Goal: Information Seeking & Learning: Learn about a topic

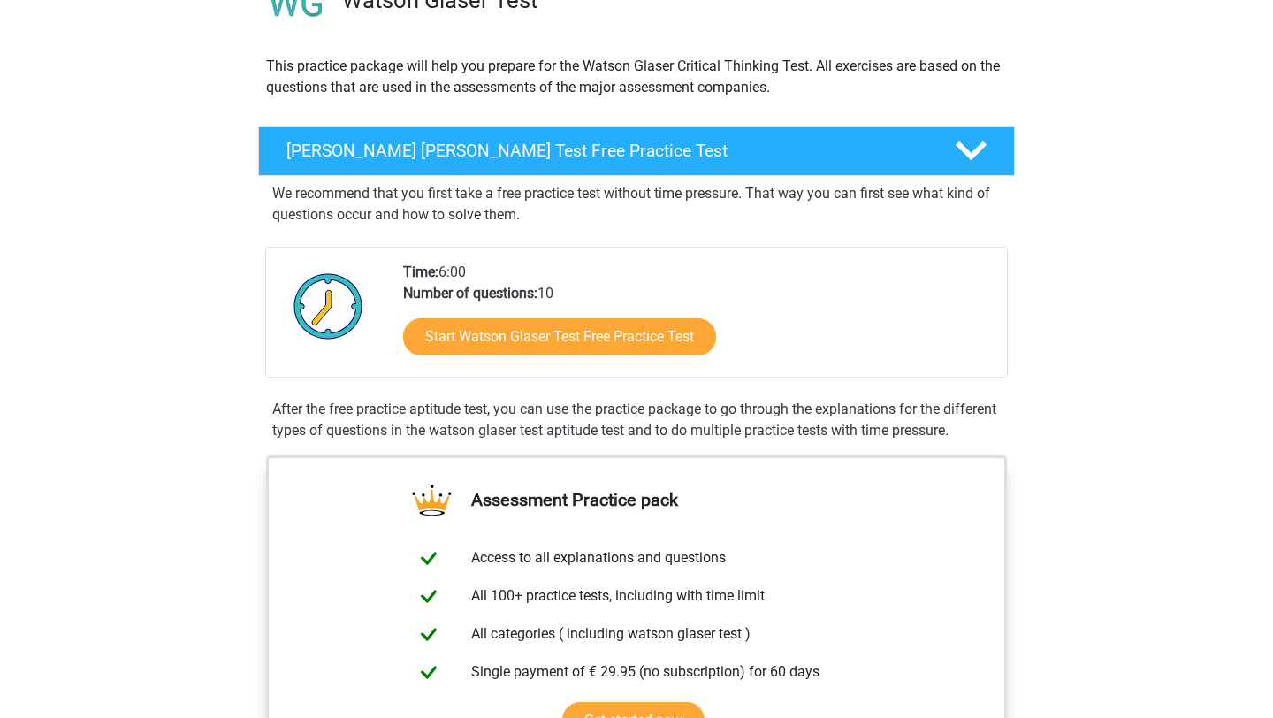
scroll to position [293, 0]
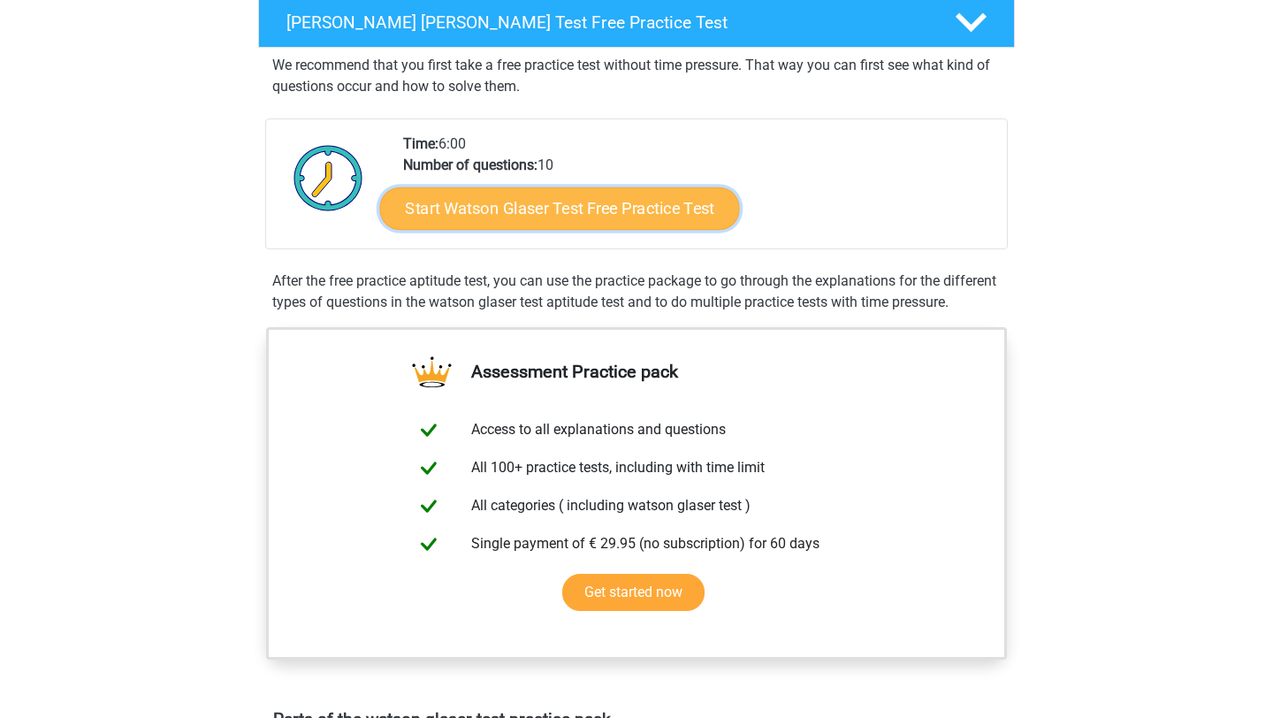
click at [557, 214] on link "Start Watson Glaser Test Free Practice Test" at bounding box center [560, 208] width 360 height 42
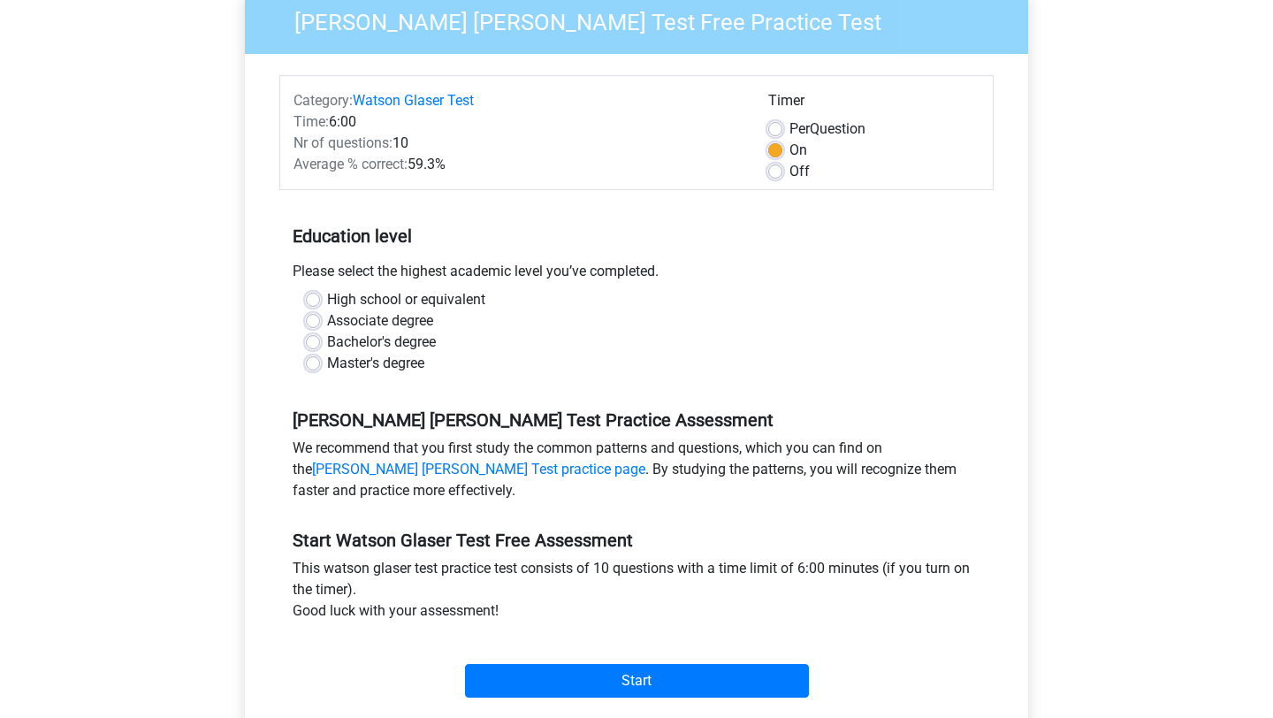
scroll to position [164, 0]
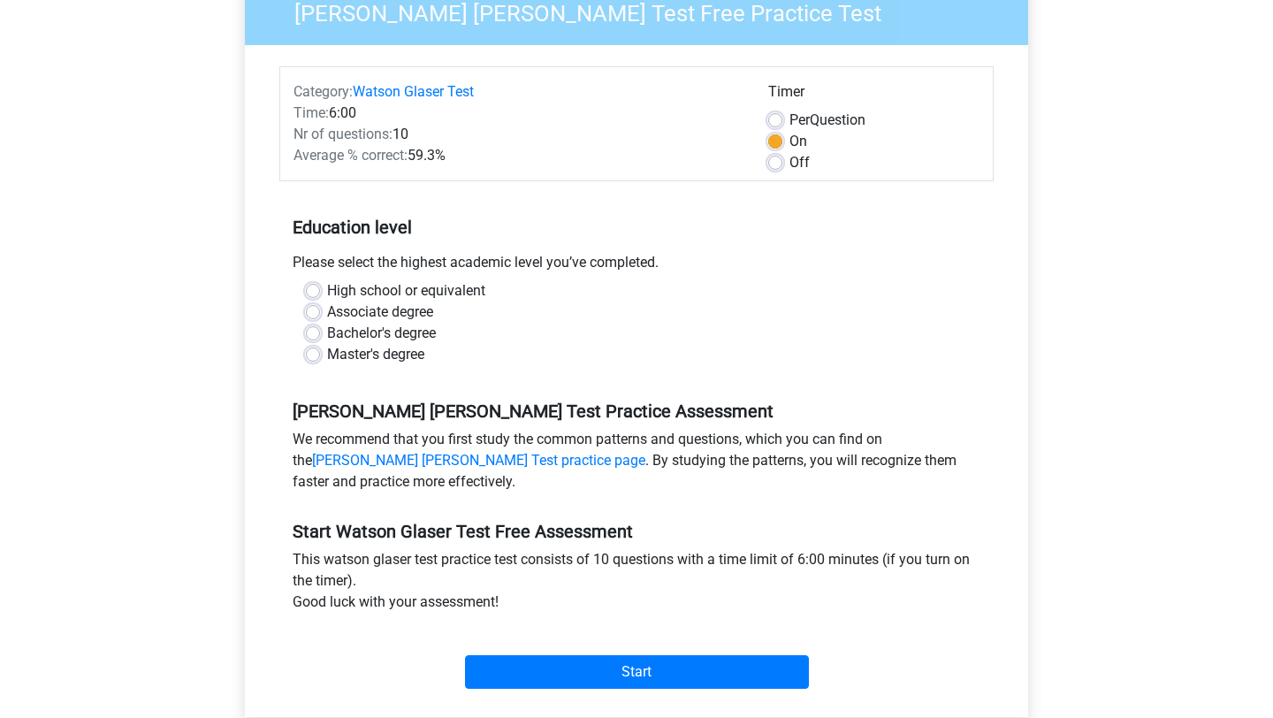
click at [401, 290] on label "High school or equivalent" at bounding box center [406, 290] width 158 height 21
click at [320, 290] on input "High school or equivalent" at bounding box center [313, 289] width 14 height 18
radio input "true"
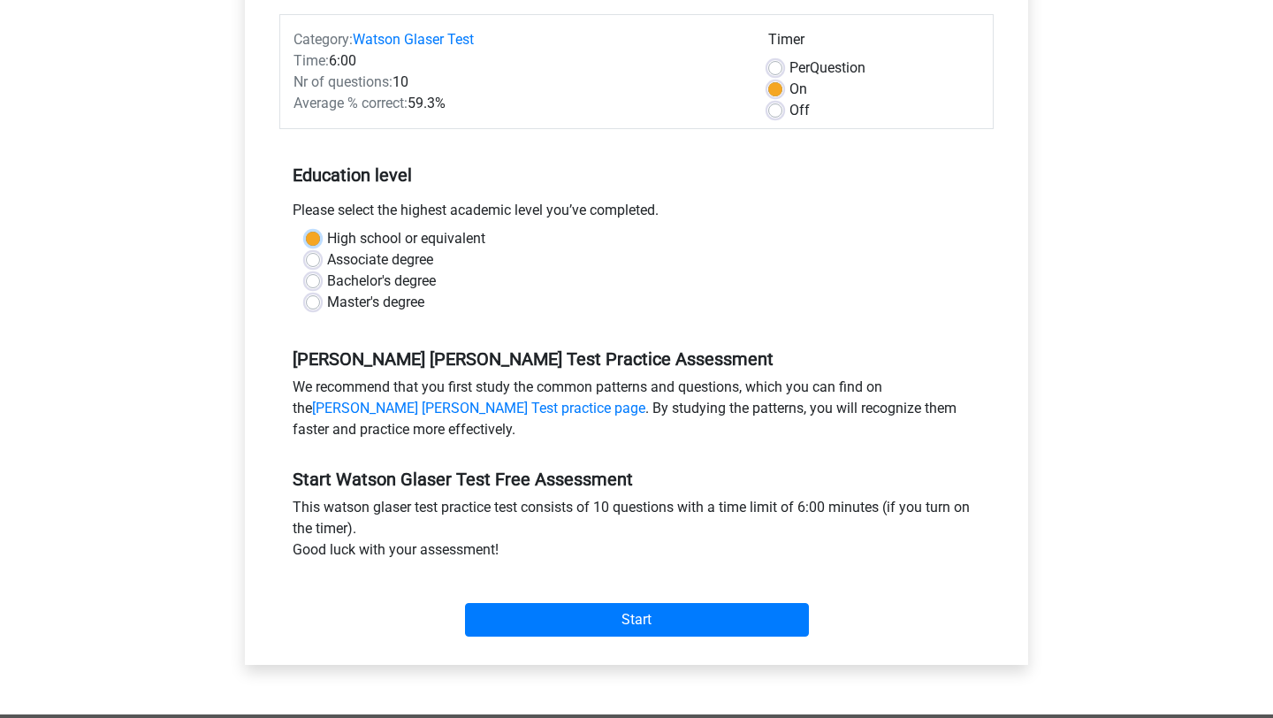
scroll to position [220, 0]
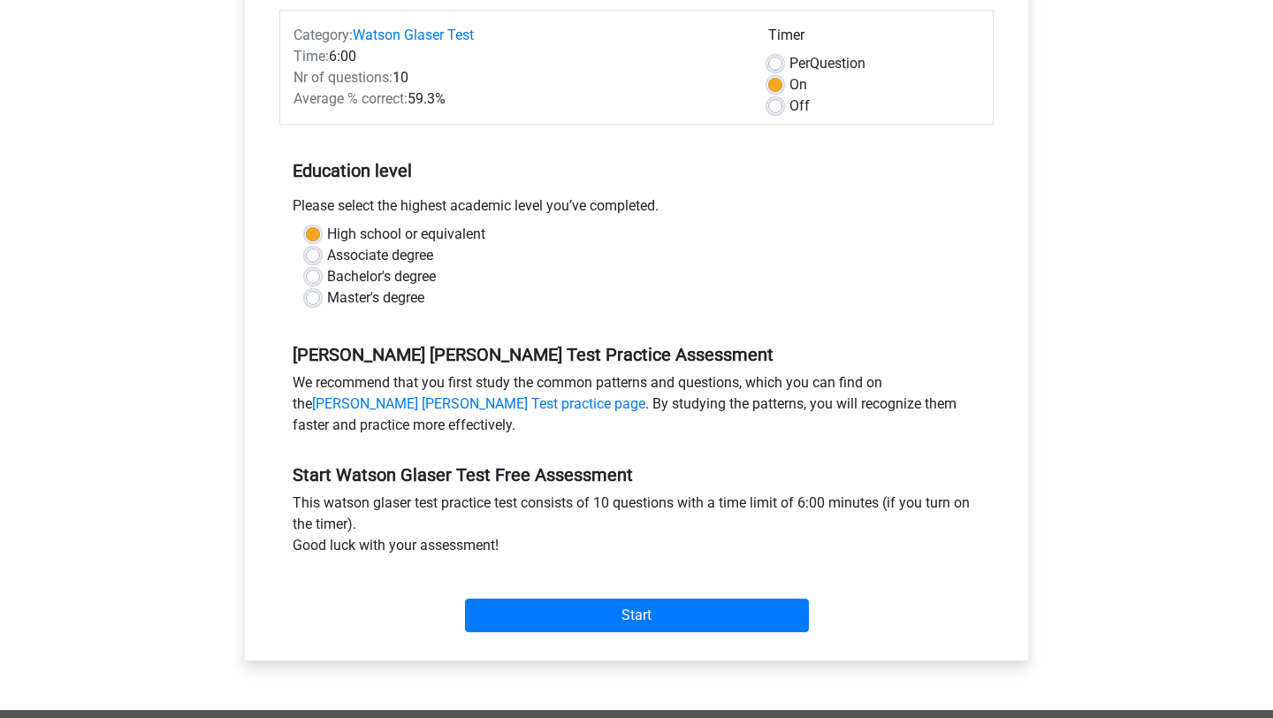
click at [390, 275] on label "Bachelor's degree" at bounding box center [381, 276] width 109 height 21
click at [320, 275] on input "Bachelor's degree" at bounding box center [313, 275] width 14 height 18
radio input "true"
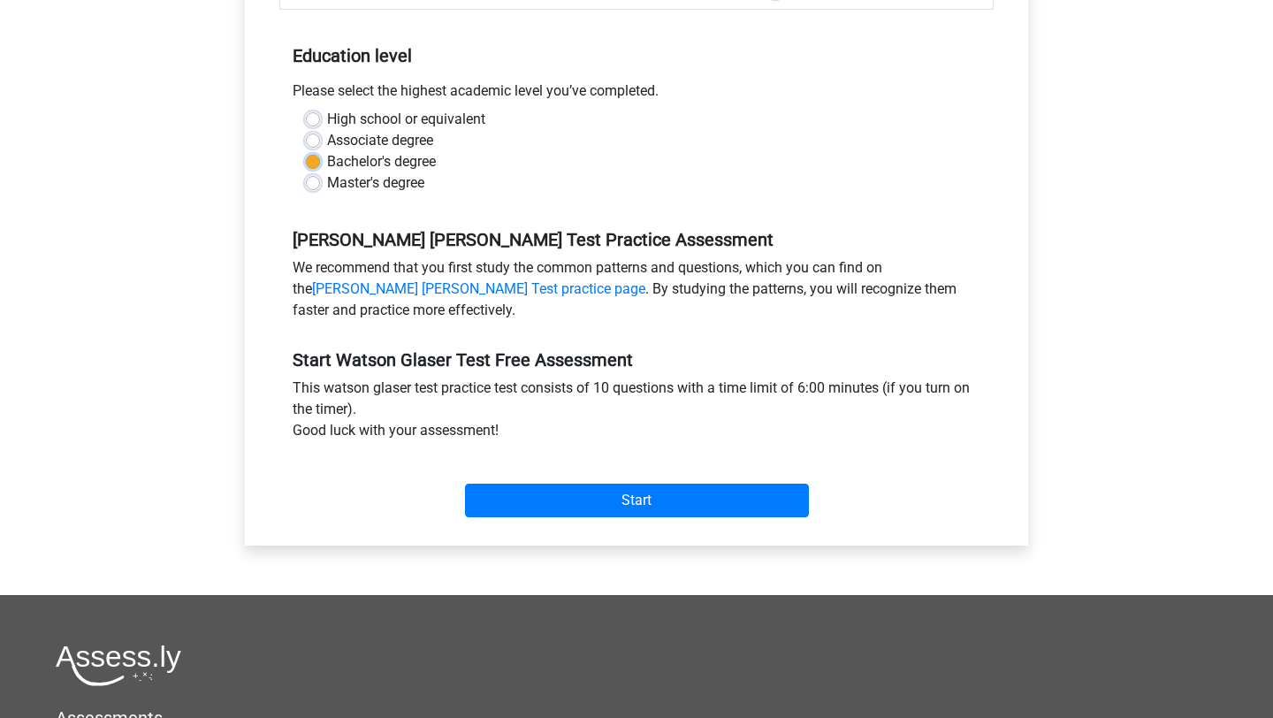
scroll to position [337, 0]
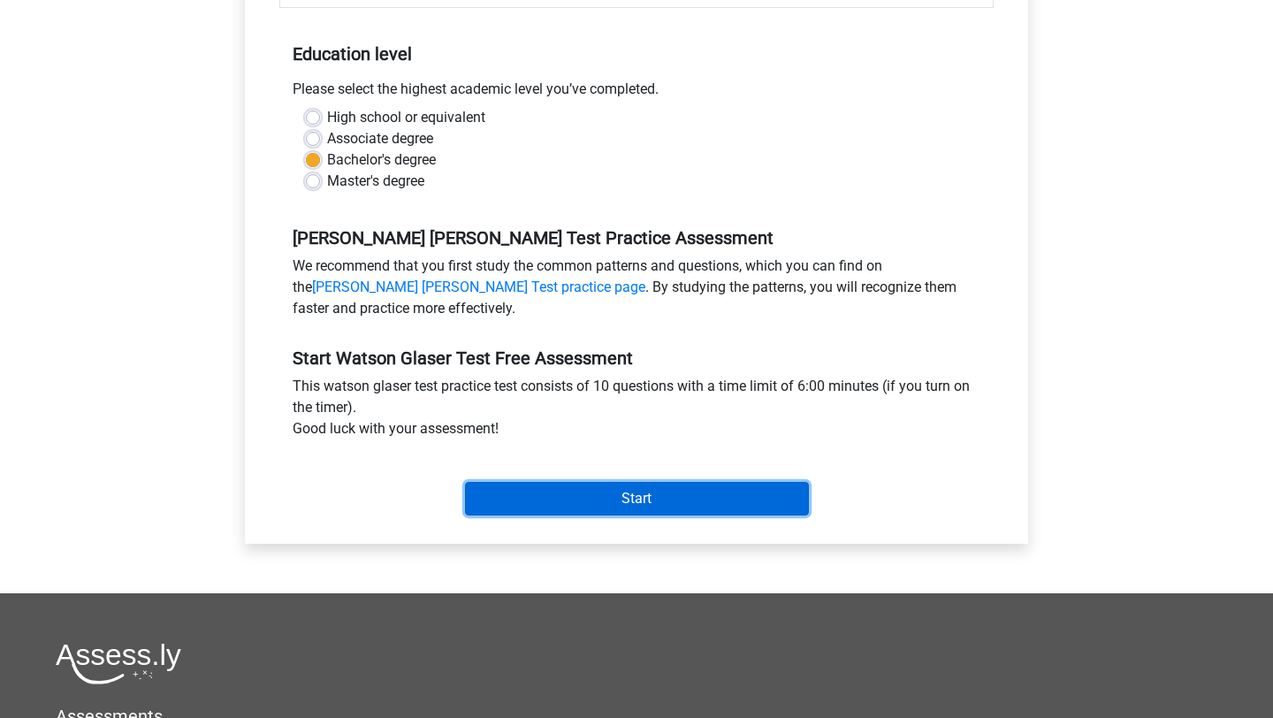
click at [584, 498] on input "Start" at bounding box center [637, 499] width 344 height 34
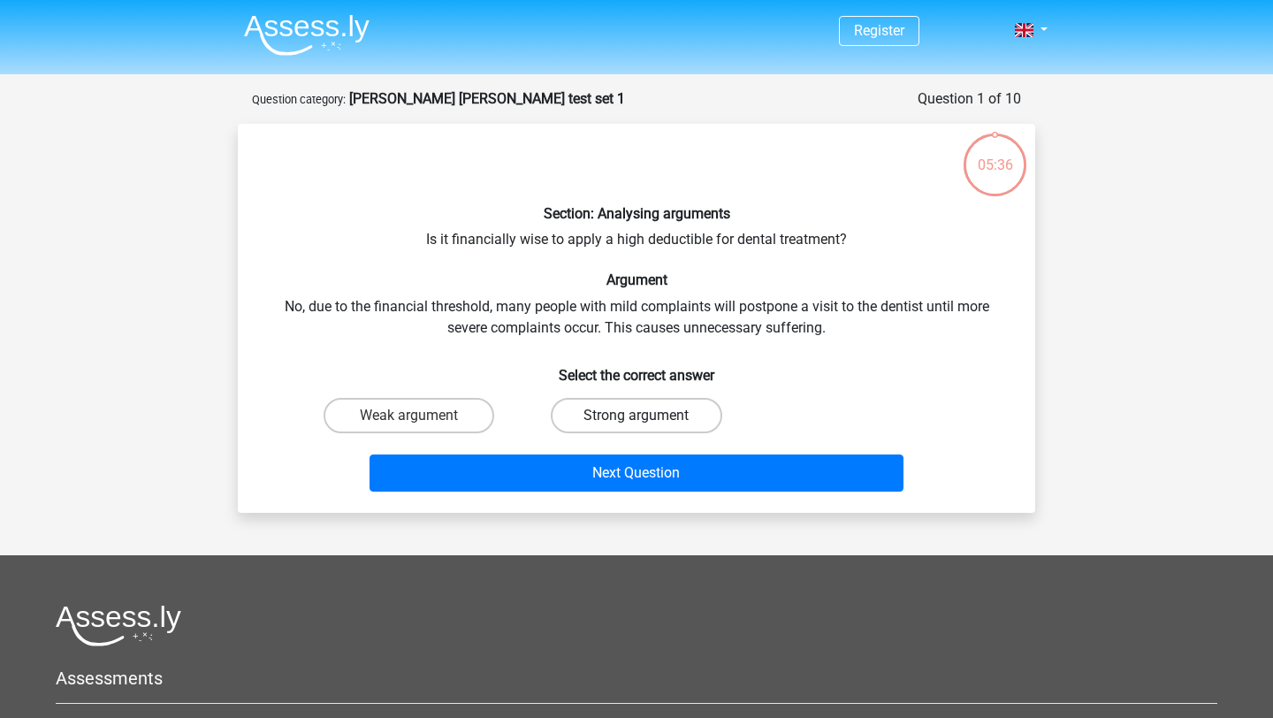
click at [608, 409] on label "Strong argument" at bounding box center [636, 415] width 171 height 35
click at [637, 416] on input "Strong argument" at bounding box center [642, 421] width 11 height 11
radio input "true"
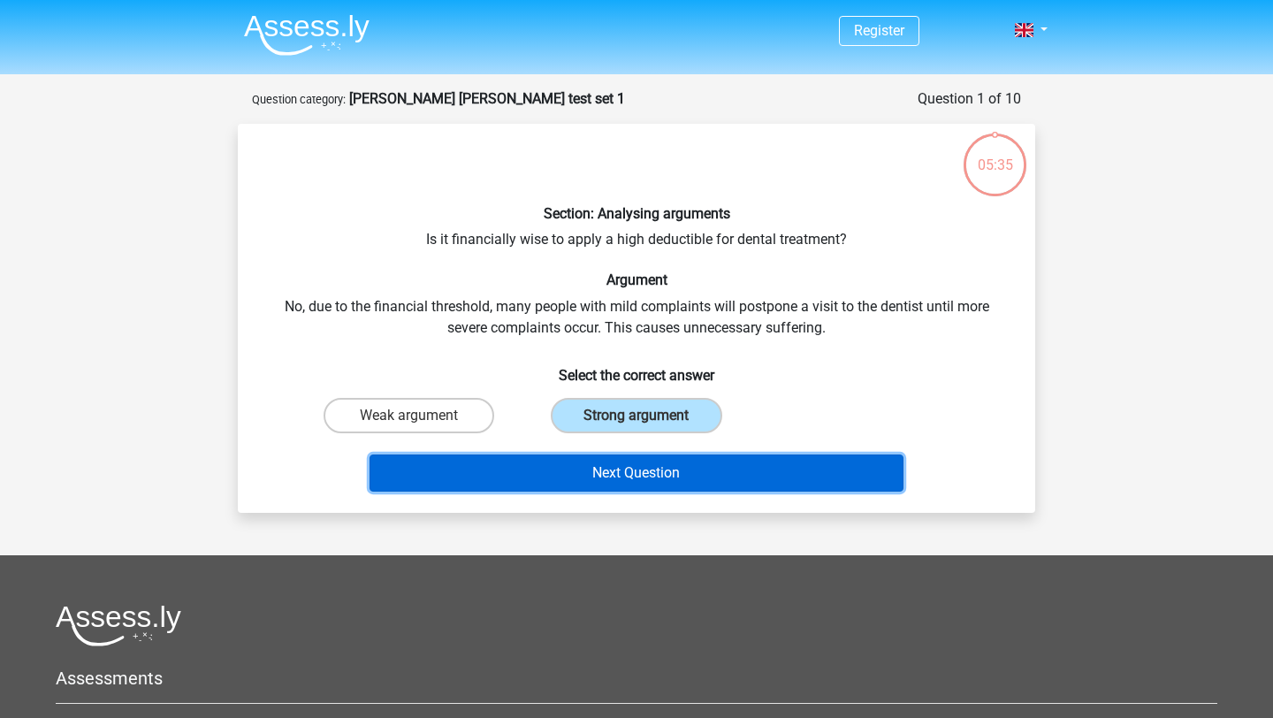
click at [797, 458] on button "Next Question" at bounding box center [637, 472] width 535 height 37
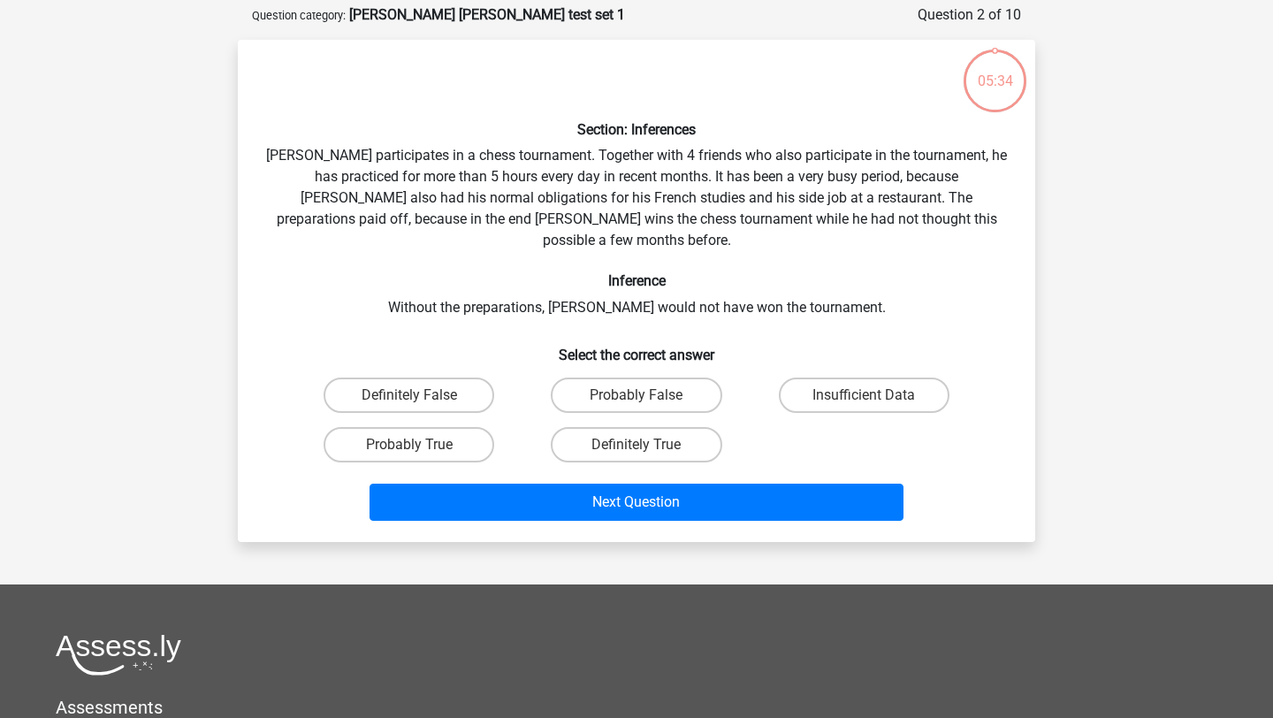
scroll to position [88, 0]
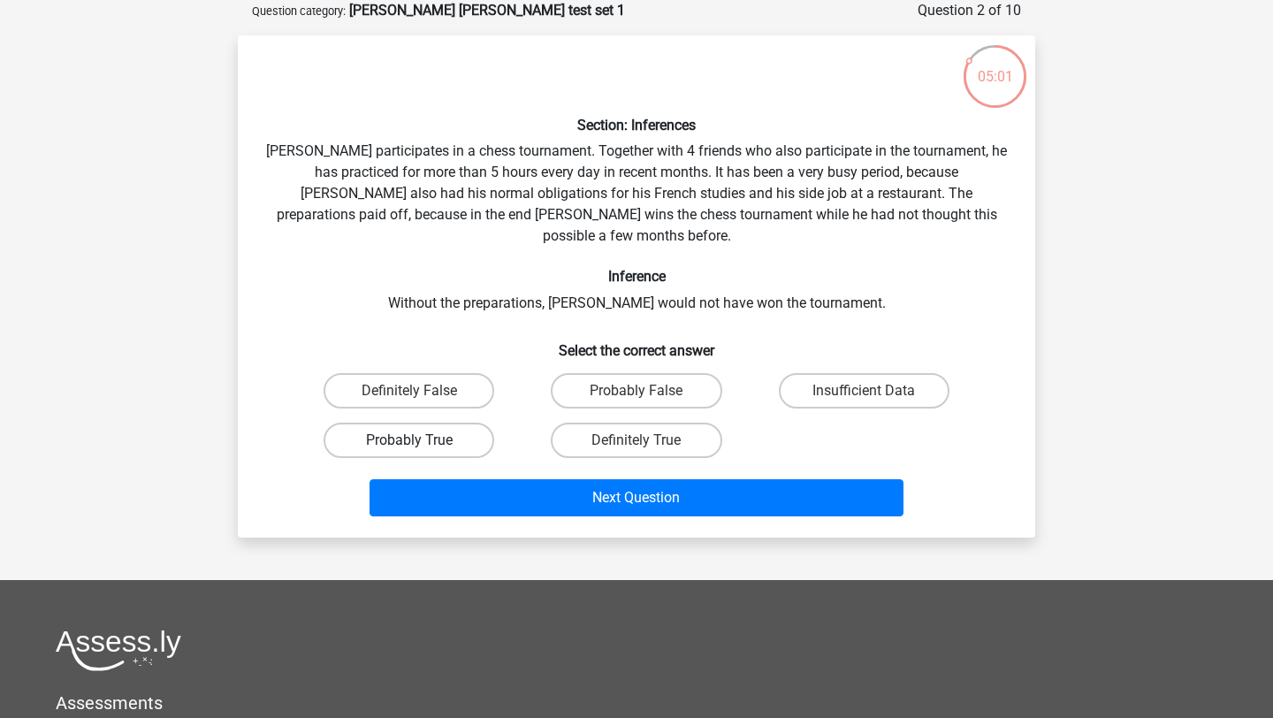
click at [456, 423] on label "Probably True" at bounding box center [409, 440] width 171 height 35
click at [421, 440] on input "Probably True" at bounding box center [414, 445] width 11 height 11
radio input "true"
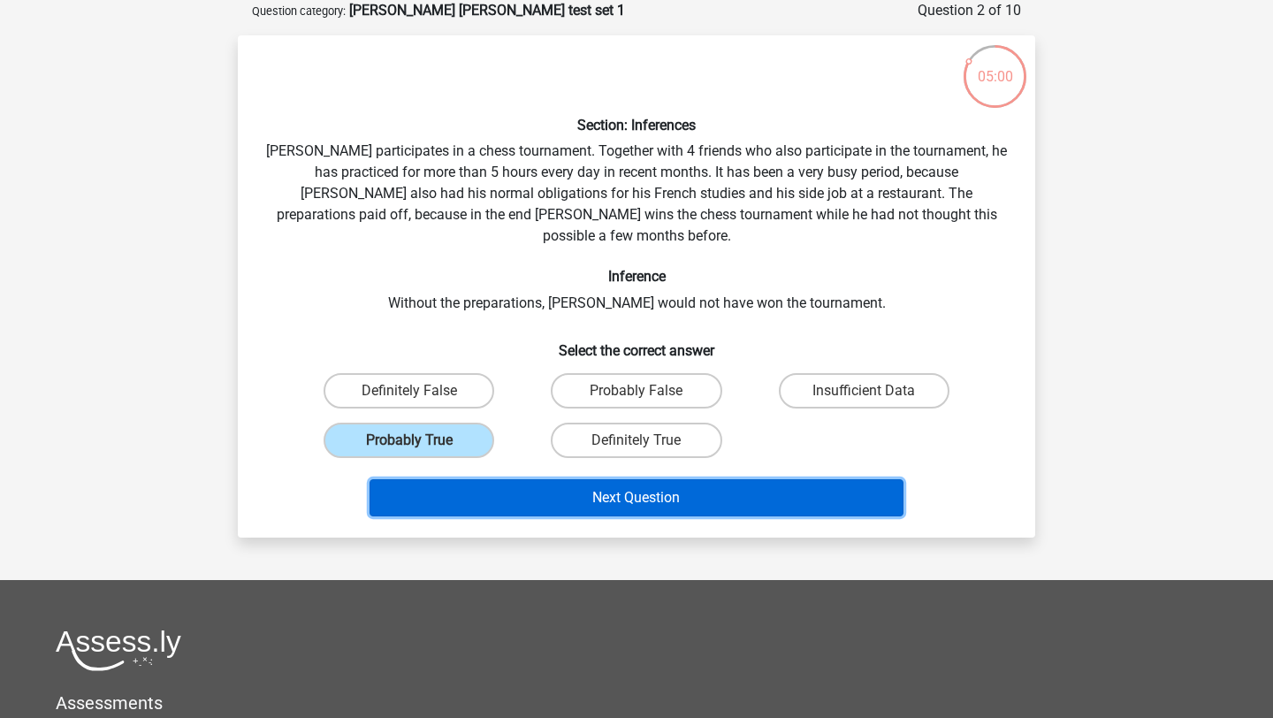
click at [540, 479] on button "Next Question" at bounding box center [637, 497] width 535 height 37
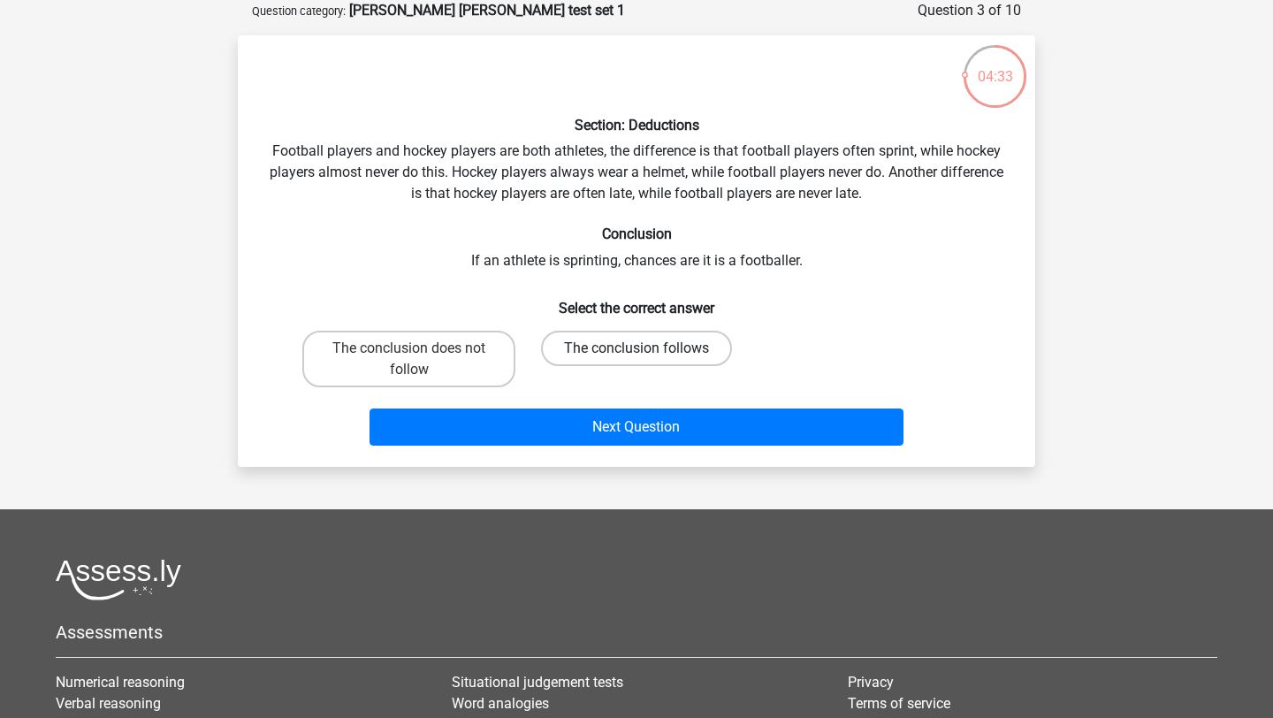
click at [672, 347] on label "The conclusion follows" at bounding box center [636, 348] width 191 height 35
click at [648, 348] on input "The conclusion follows" at bounding box center [642, 353] width 11 height 11
radio input "true"
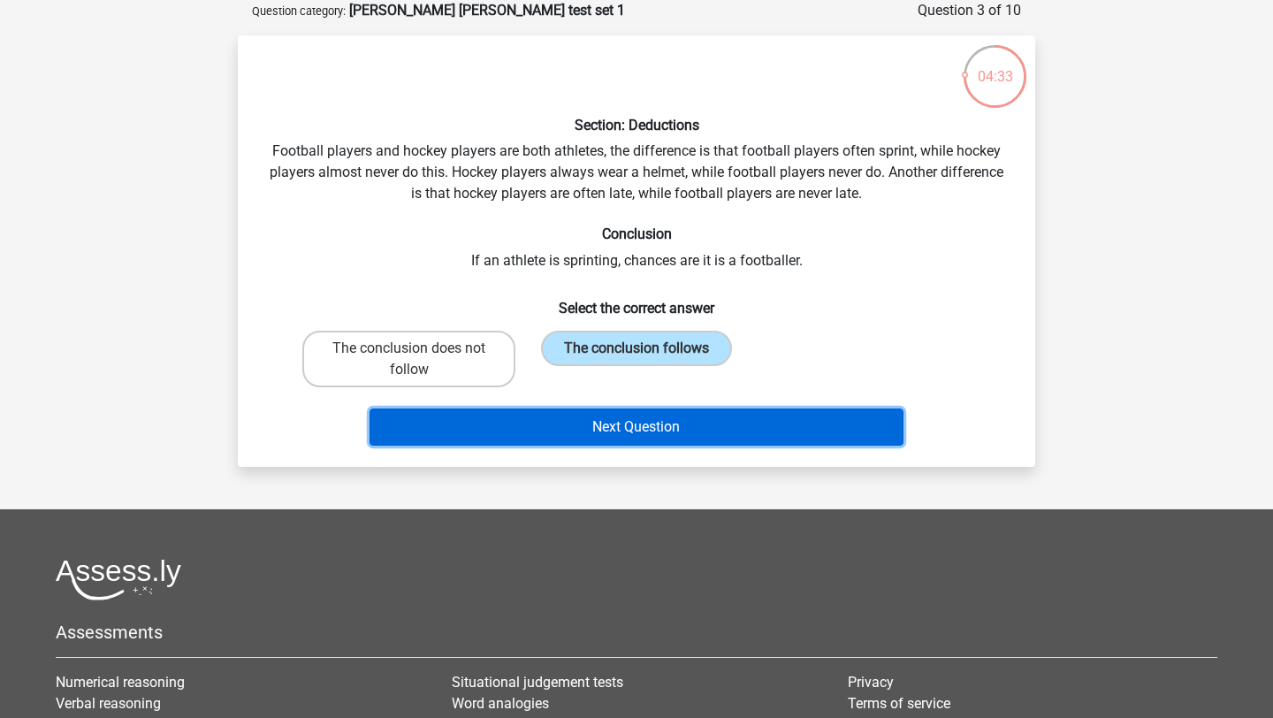
click at [695, 426] on button "Next Question" at bounding box center [637, 426] width 535 height 37
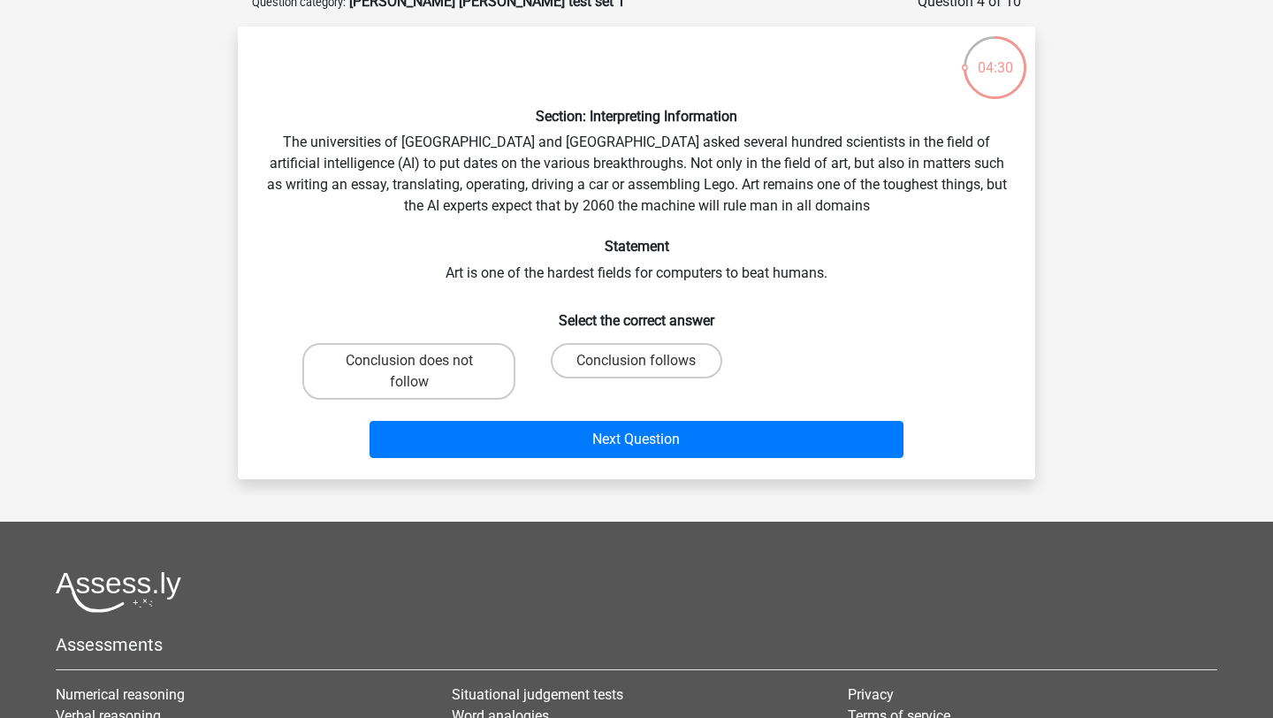
scroll to position [100, 0]
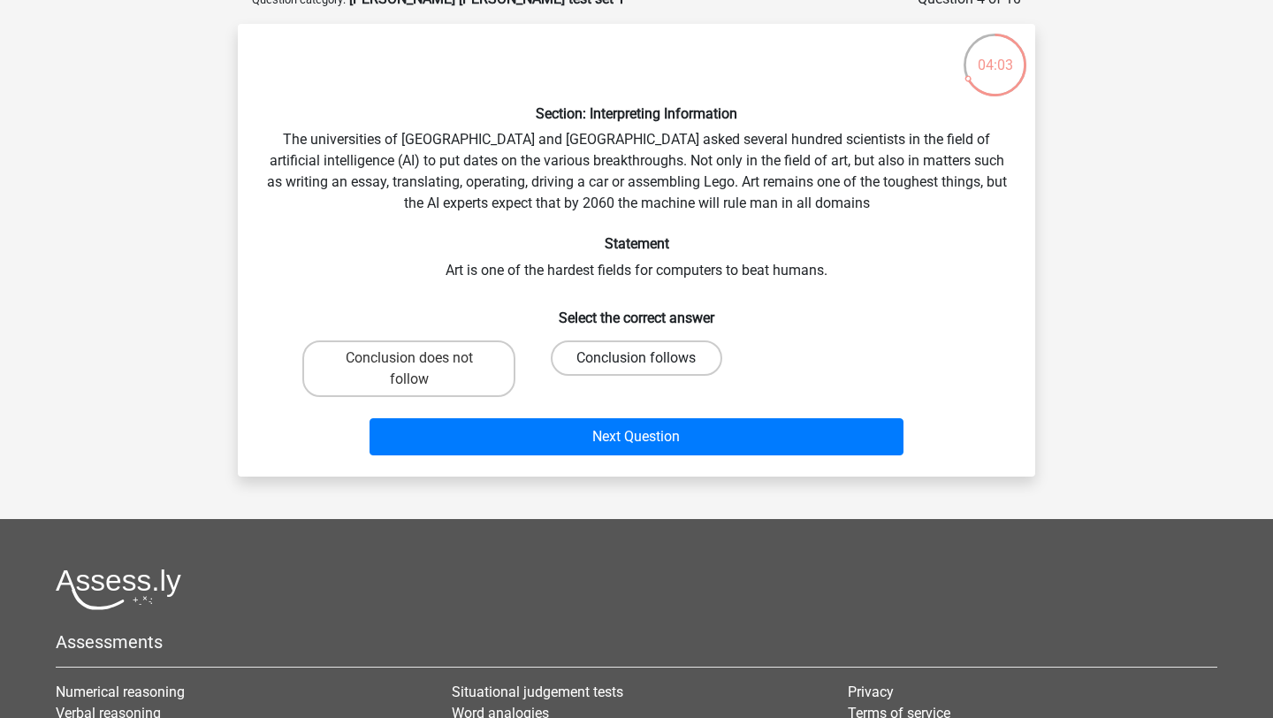
click at [650, 355] on label "Conclusion follows" at bounding box center [636, 357] width 171 height 35
click at [648, 358] on input "Conclusion follows" at bounding box center [642, 363] width 11 height 11
radio input "true"
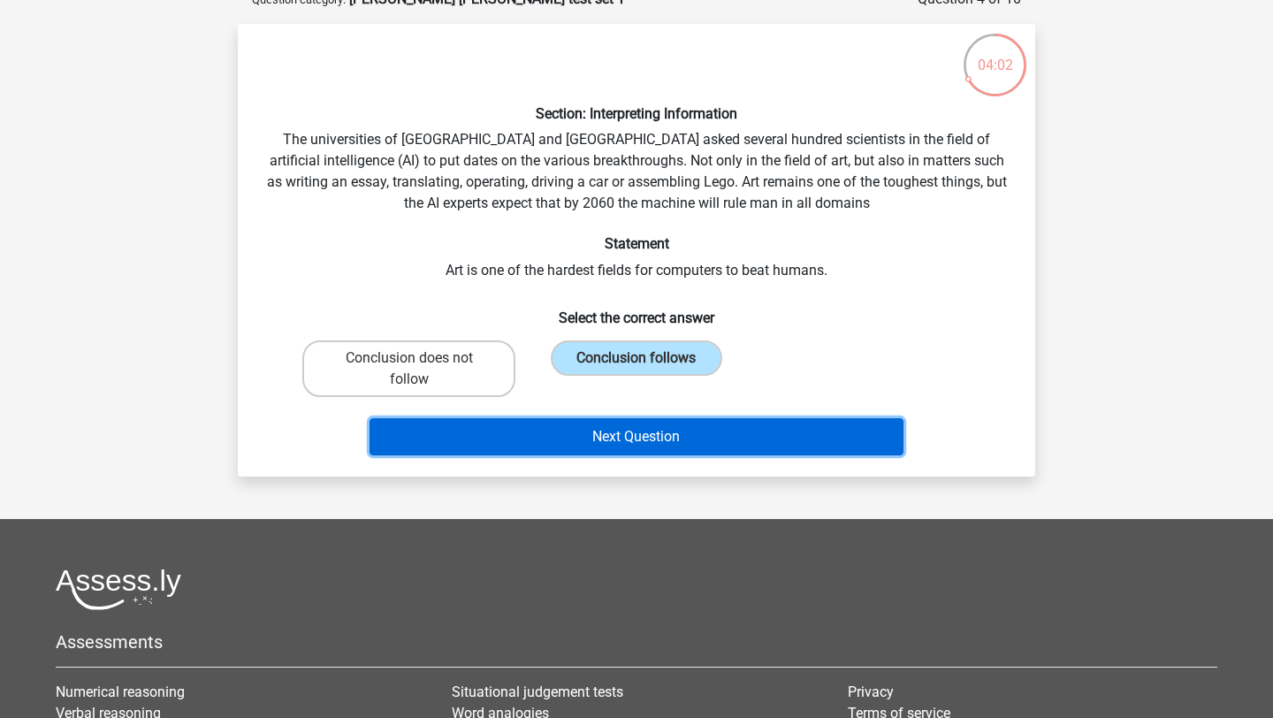
click at [672, 435] on button "Next Question" at bounding box center [637, 436] width 535 height 37
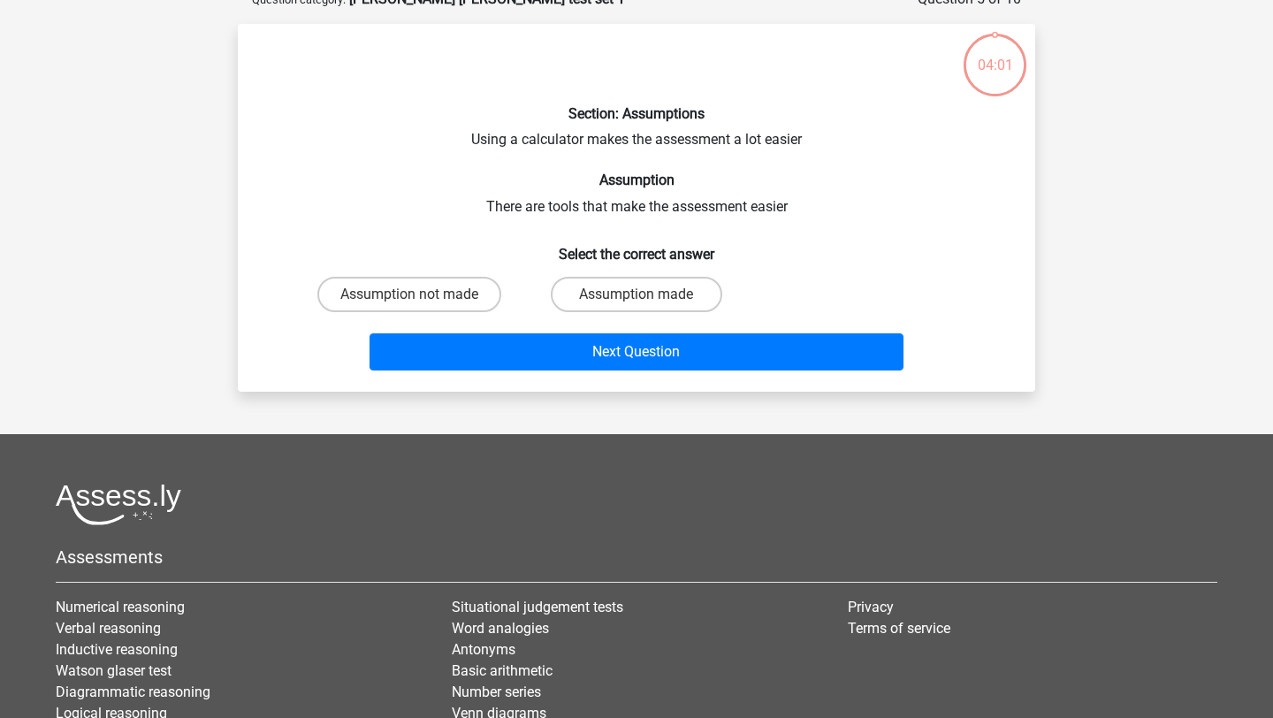
scroll to position [88, 0]
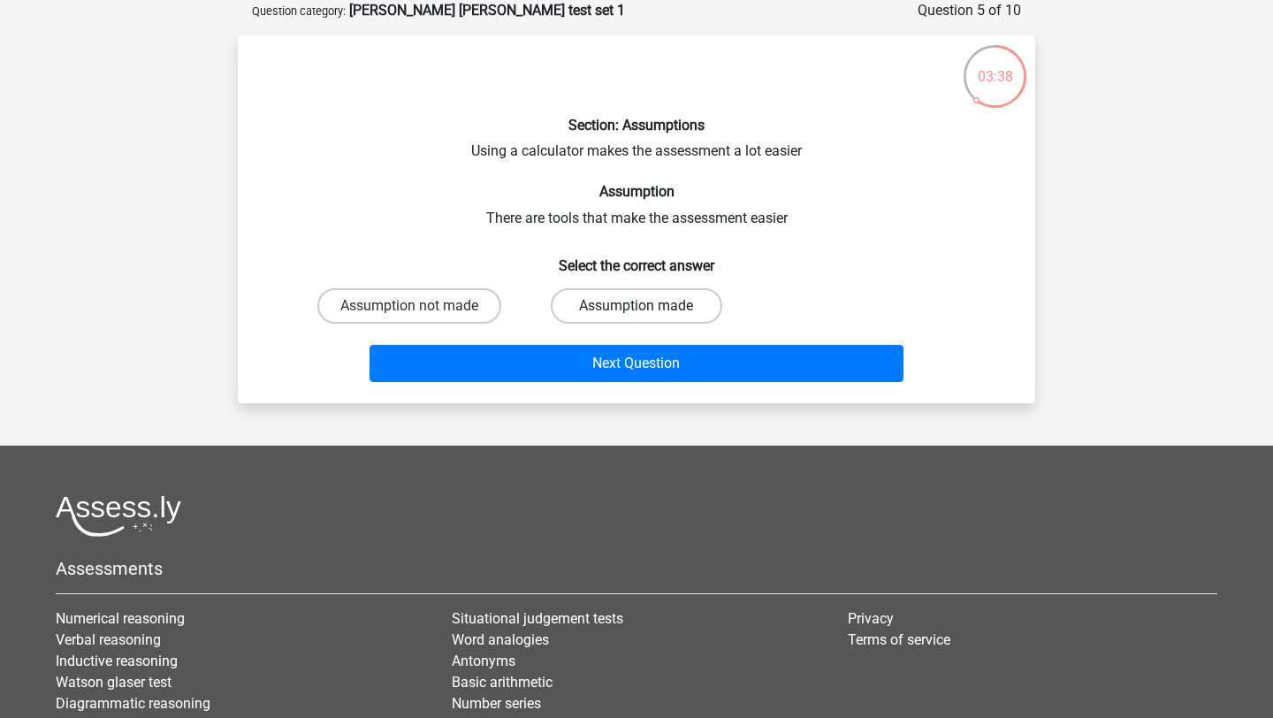
click at [634, 297] on label "Assumption made" at bounding box center [636, 305] width 171 height 35
click at [637, 306] on input "Assumption made" at bounding box center [642, 311] width 11 height 11
radio input "true"
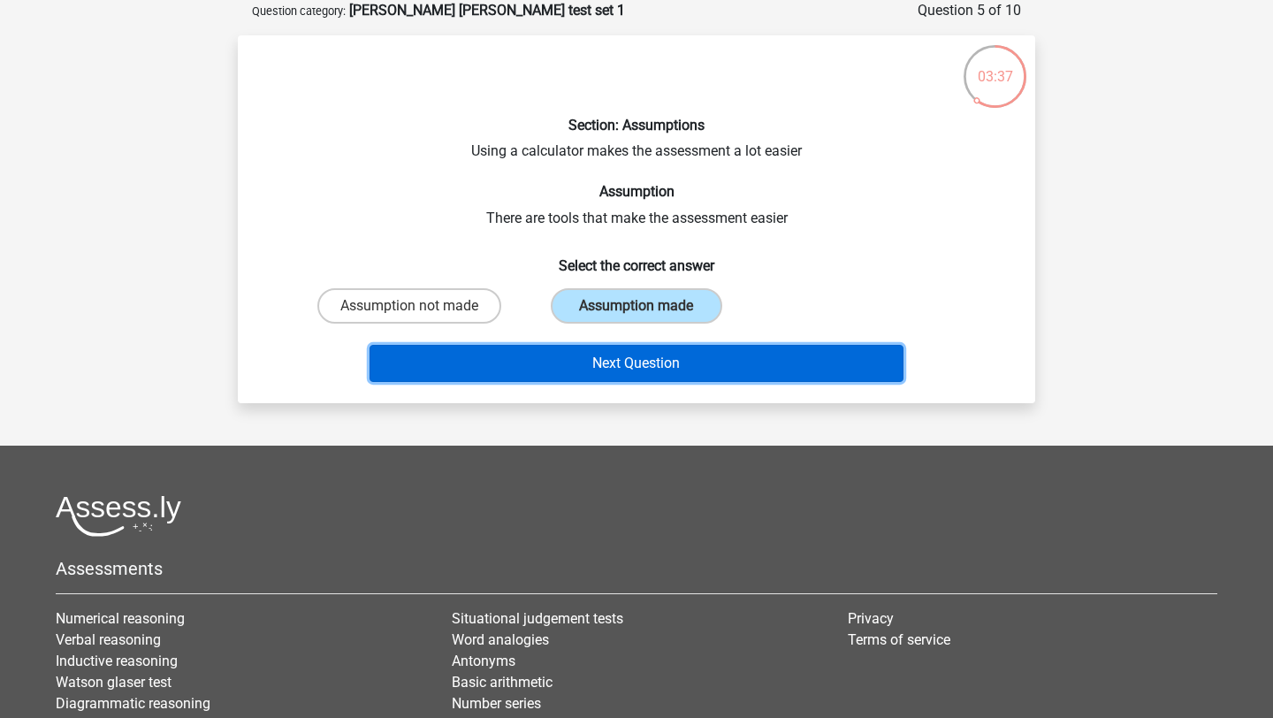
click at [653, 378] on button "Next Question" at bounding box center [637, 363] width 535 height 37
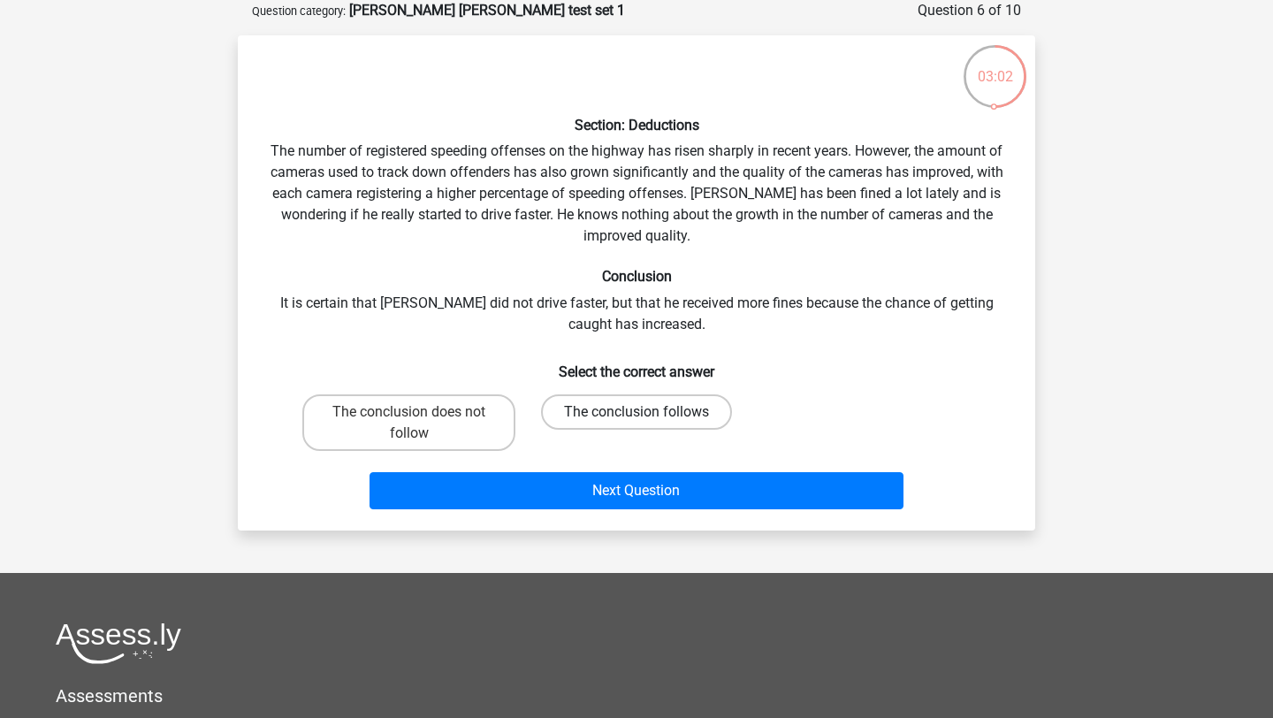
click at [578, 410] on label "The conclusion follows" at bounding box center [636, 411] width 191 height 35
click at [637, 412] on input "The conclusion follows" at bounding box center [642, 417] width 11 height 11
radio input "true"
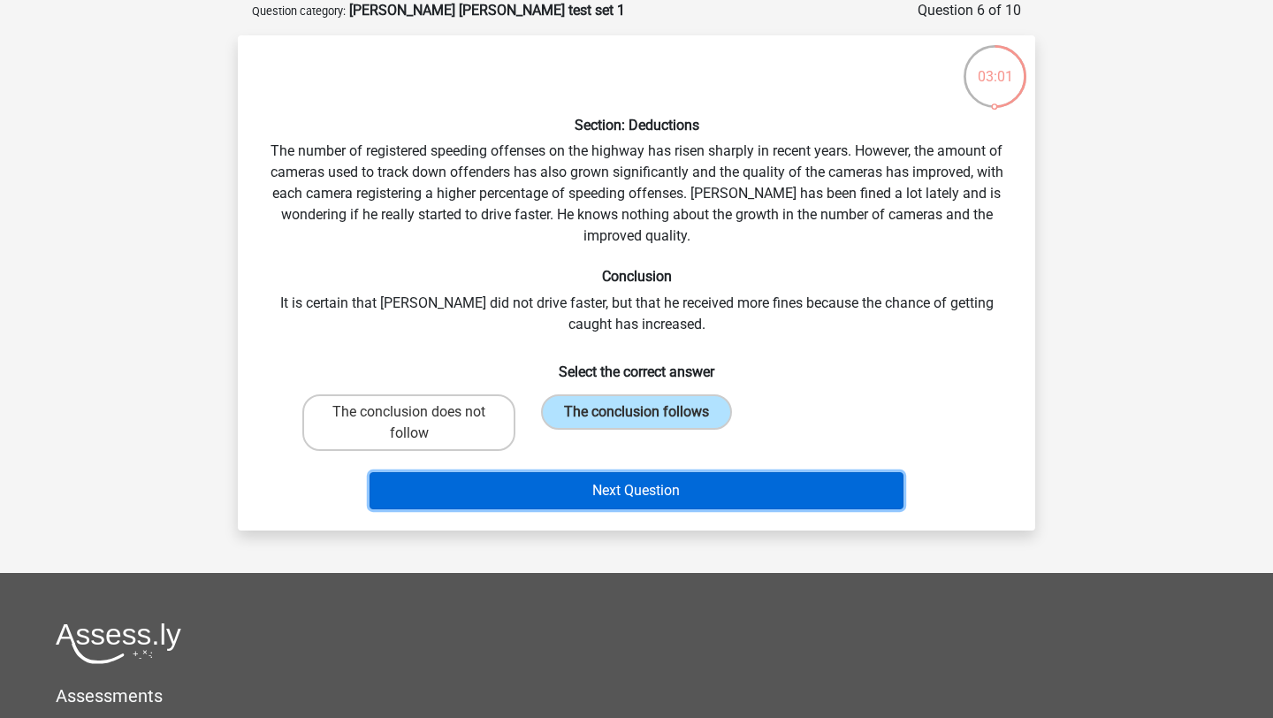
click at [600, 489] on button "Next Question" at bounding box center [637, 490] width 535 height 37
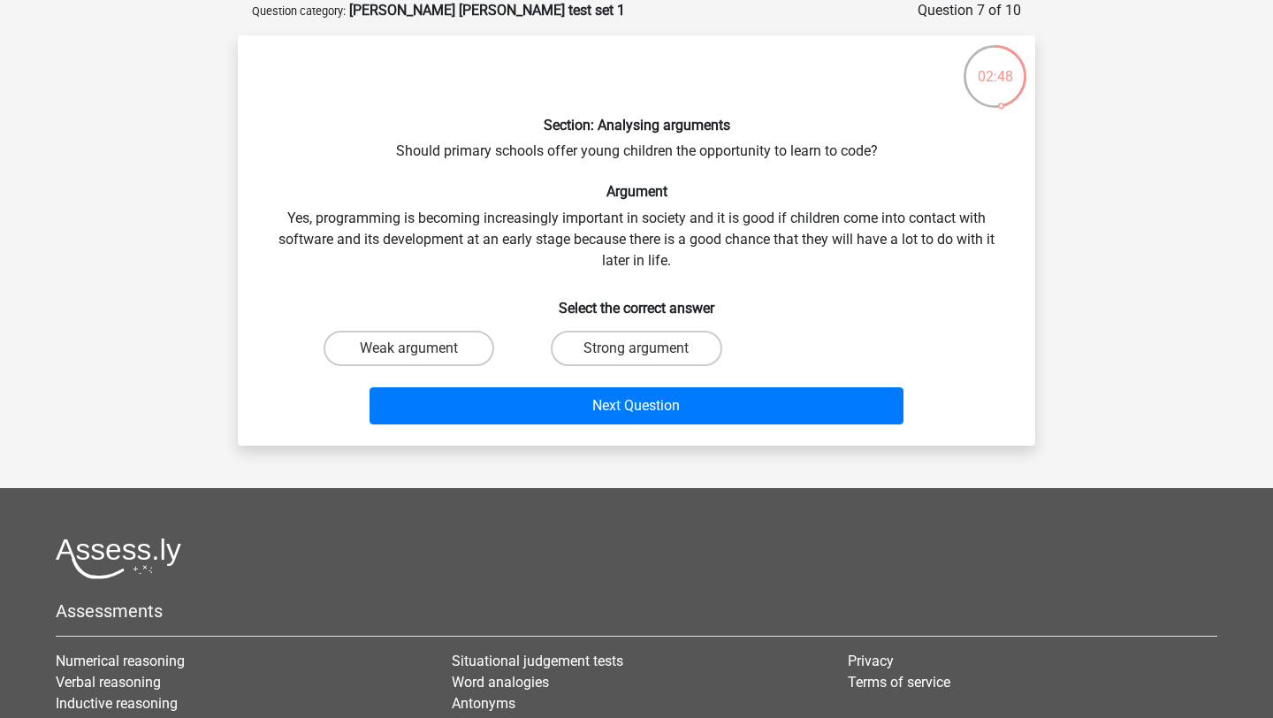
click at [660, 368] on div "Strong argument" at bounding box center [636, 349] width 227 height 50
click at [660, 349] on label "Strong argument" at bounding box center [636, 348] width 171 height 35
click at [648, 349] on input "Strong argument" at bounding box center [642, 353] width 11 height 11
radio input "true"
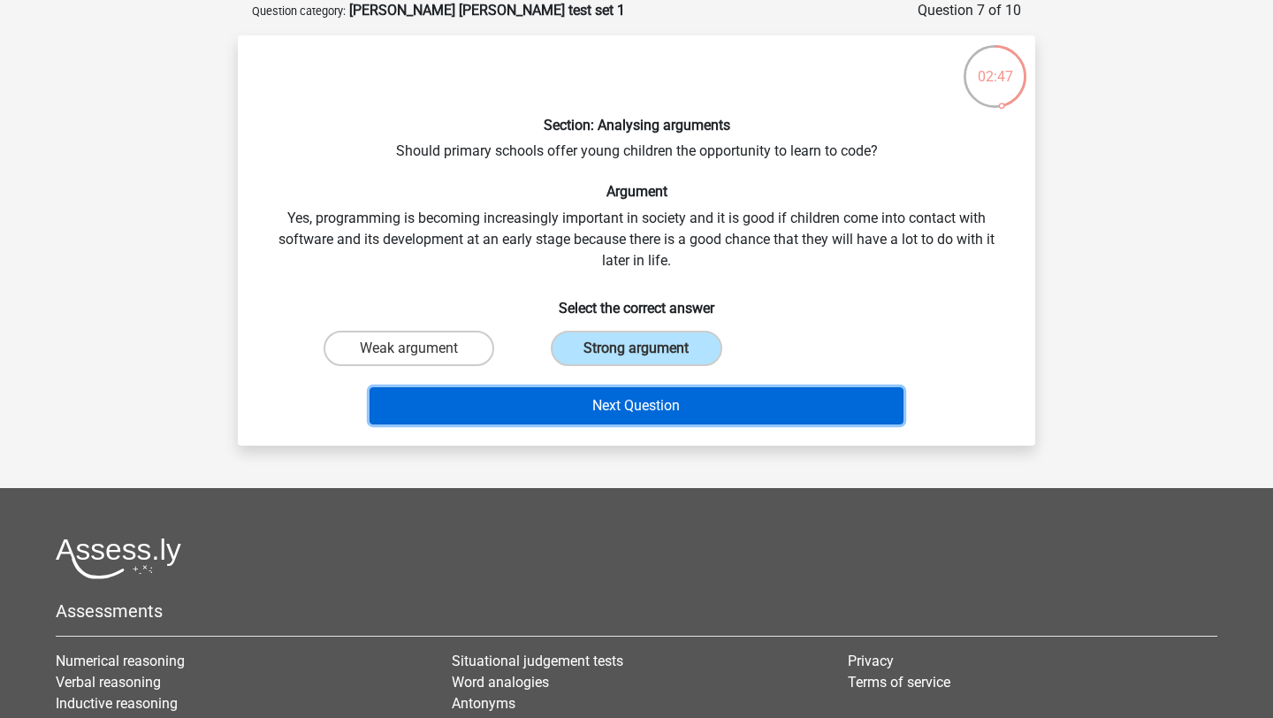
click at [660, 412] on button "Next Question" at bounding box center [637, 405] width 535 height 37
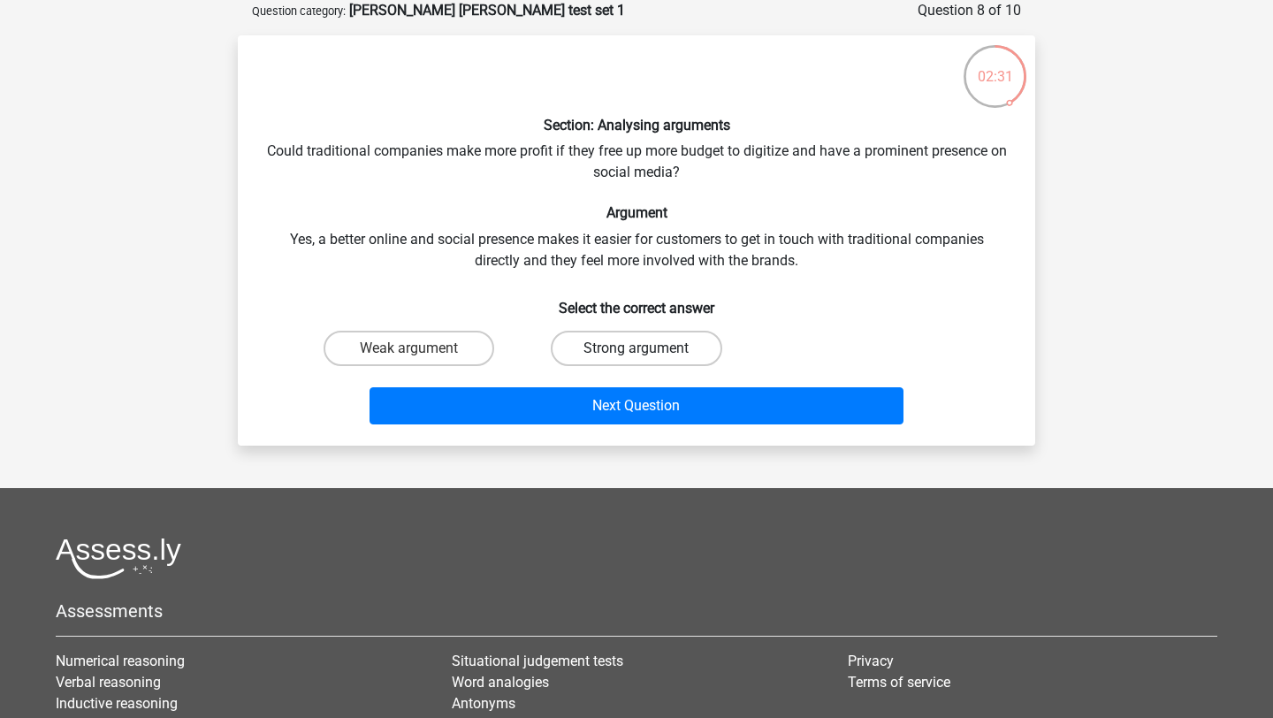
click at [679, 353] on label "Strong argument" at bounding box center [636, 348] width 171 height 35
click at [648, 353] on input "Strong argument" at bounding box center [642, 353] width 11 height 11
radio input "true"
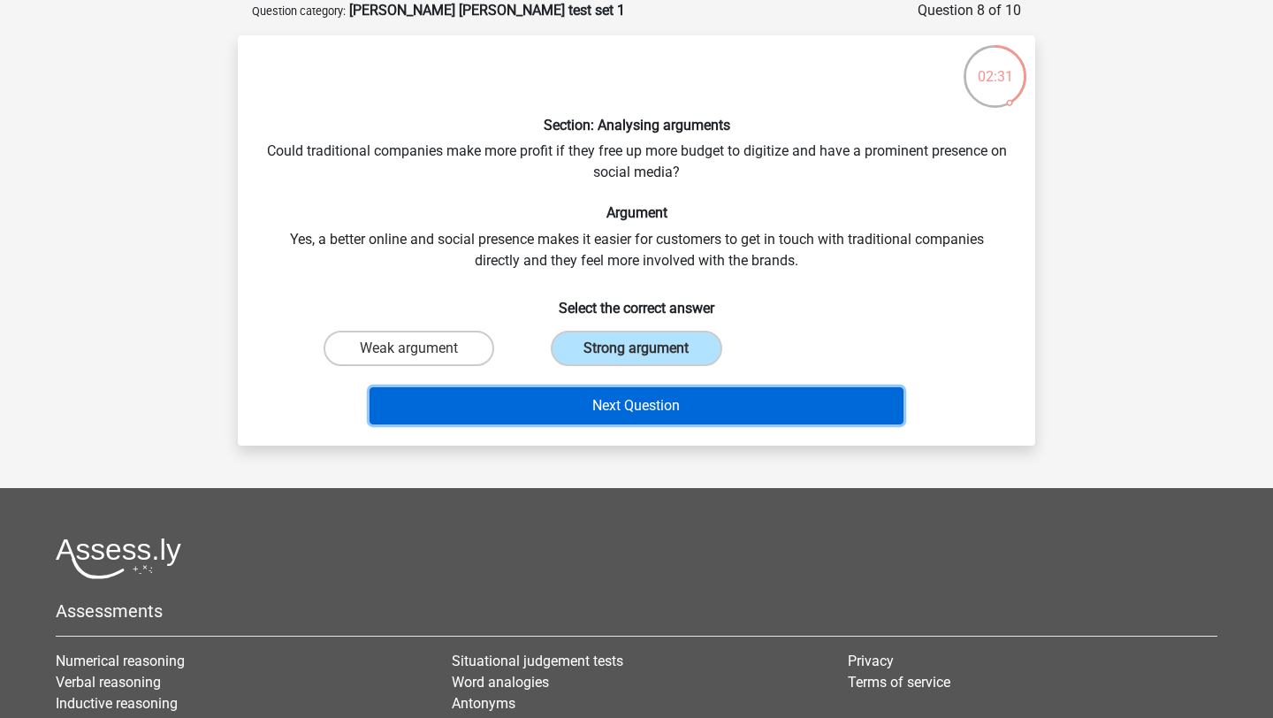
click at [694, 415] on button "Next Question" at bounding box center [637, 405] width 535 height 37
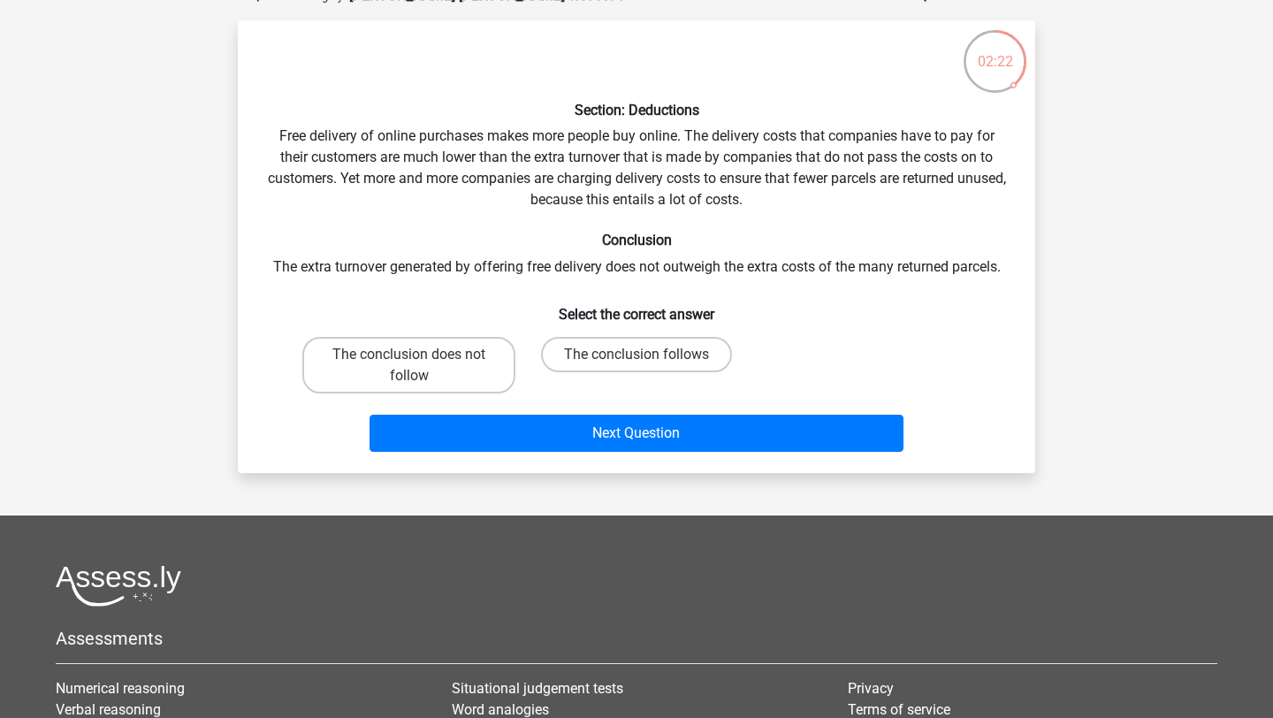
scroll to position [104, 0]
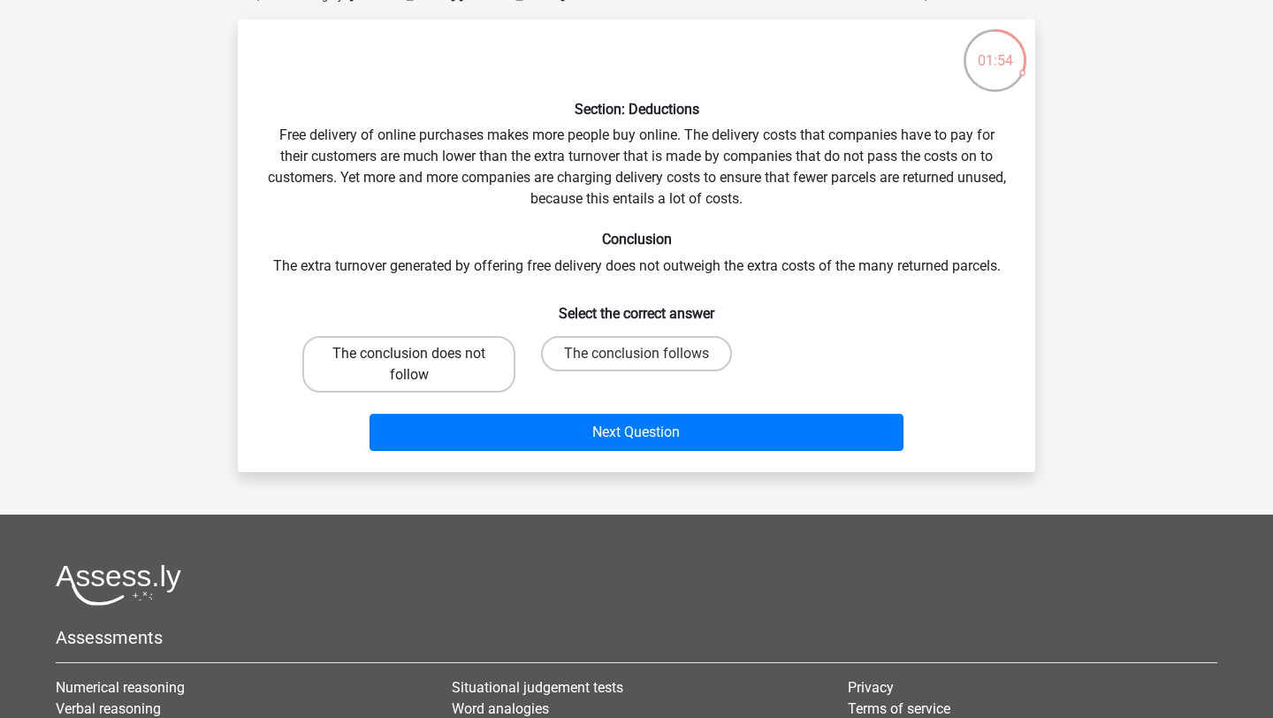
click at [352, 367] on label "The conclusion does not follow" at bounding box center [408, 364] width 213 height 57
click at [409, 365] on input "The conclusion does not follow" at bounding box center [414, 359] width 11 height 11
radio input "true"
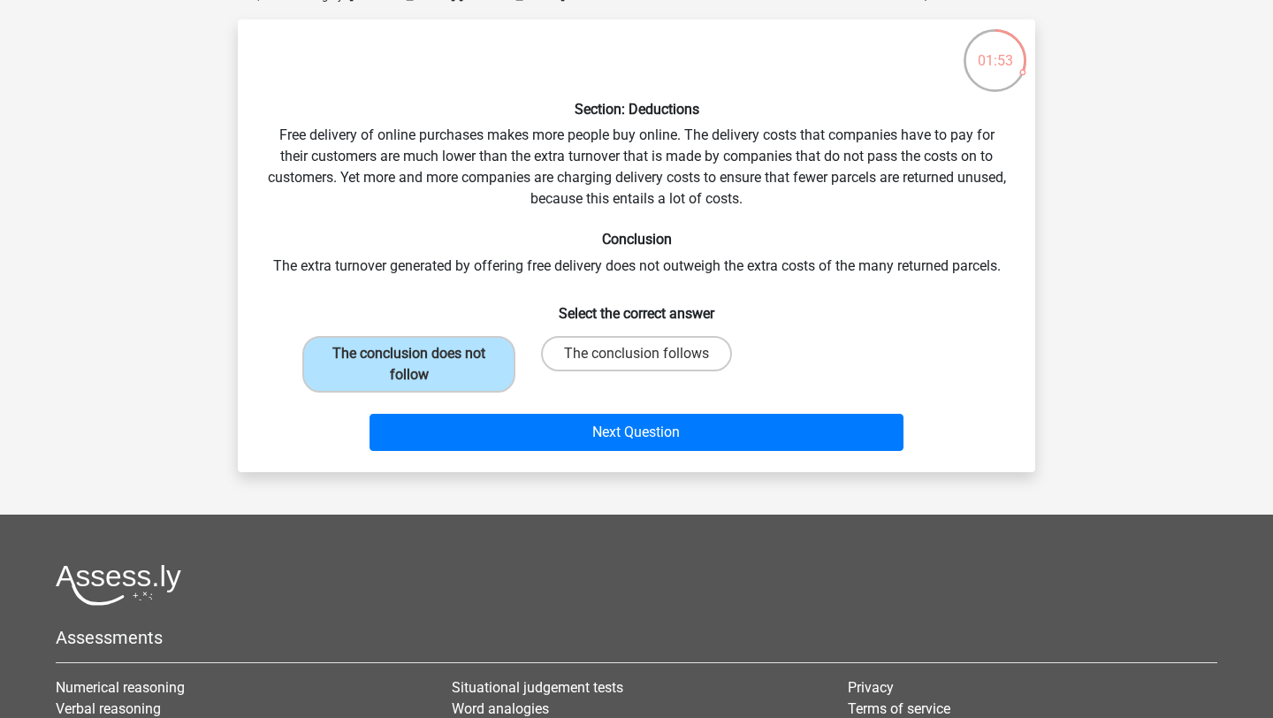
click at [412, 404] on div "Next Question" at bounding box center [636, 429] width 741 height 58
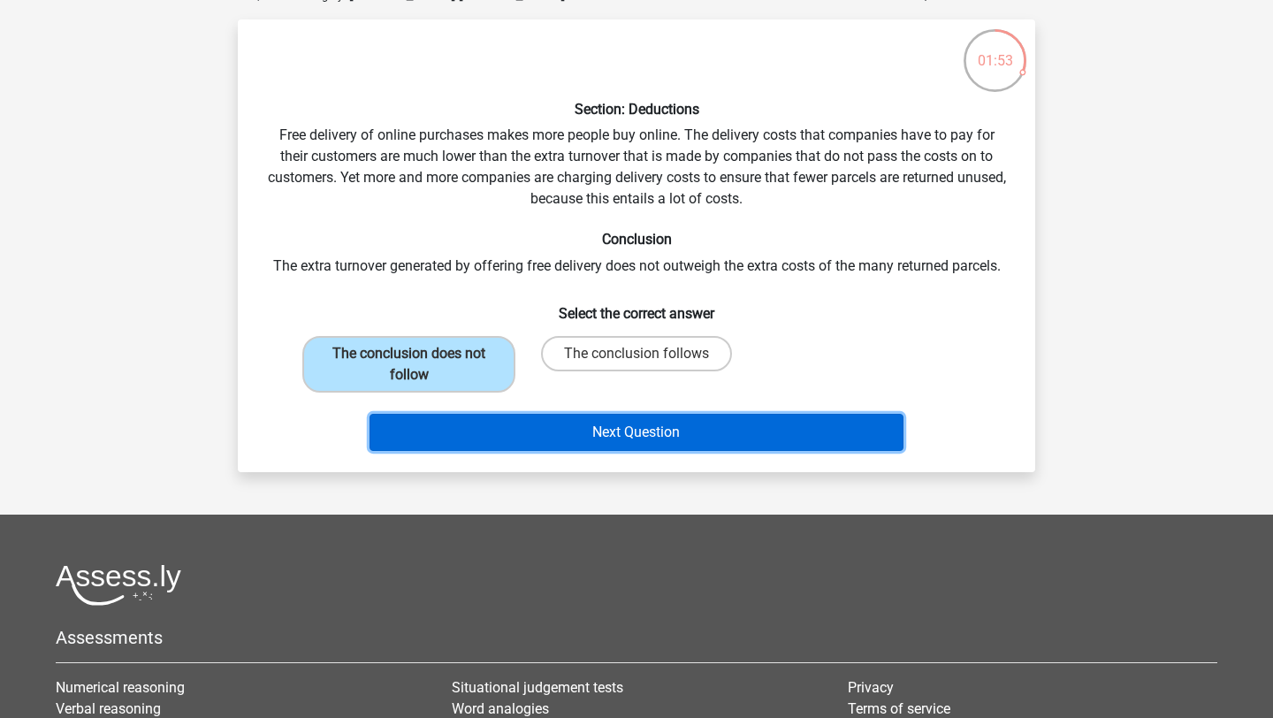
click at [413, 417] on button "Next Question" at bounding box center [637, 432] width 535 height 37
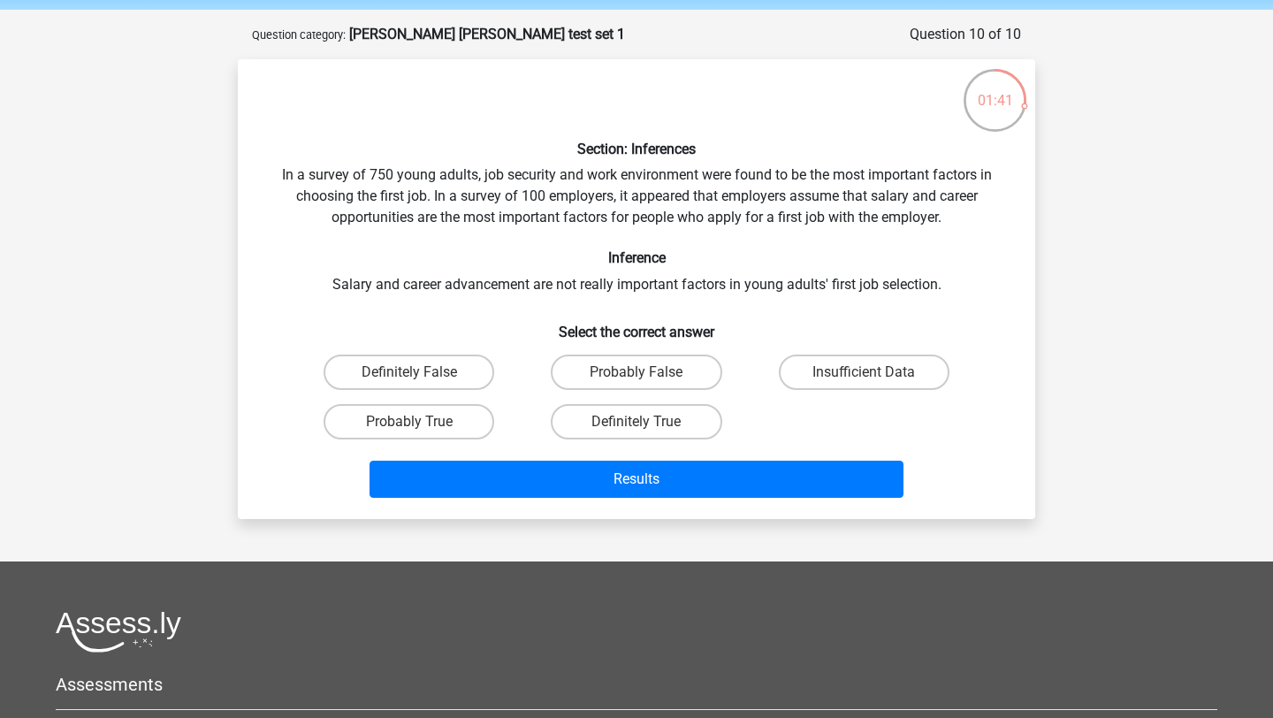
scroll to position [69, 0]
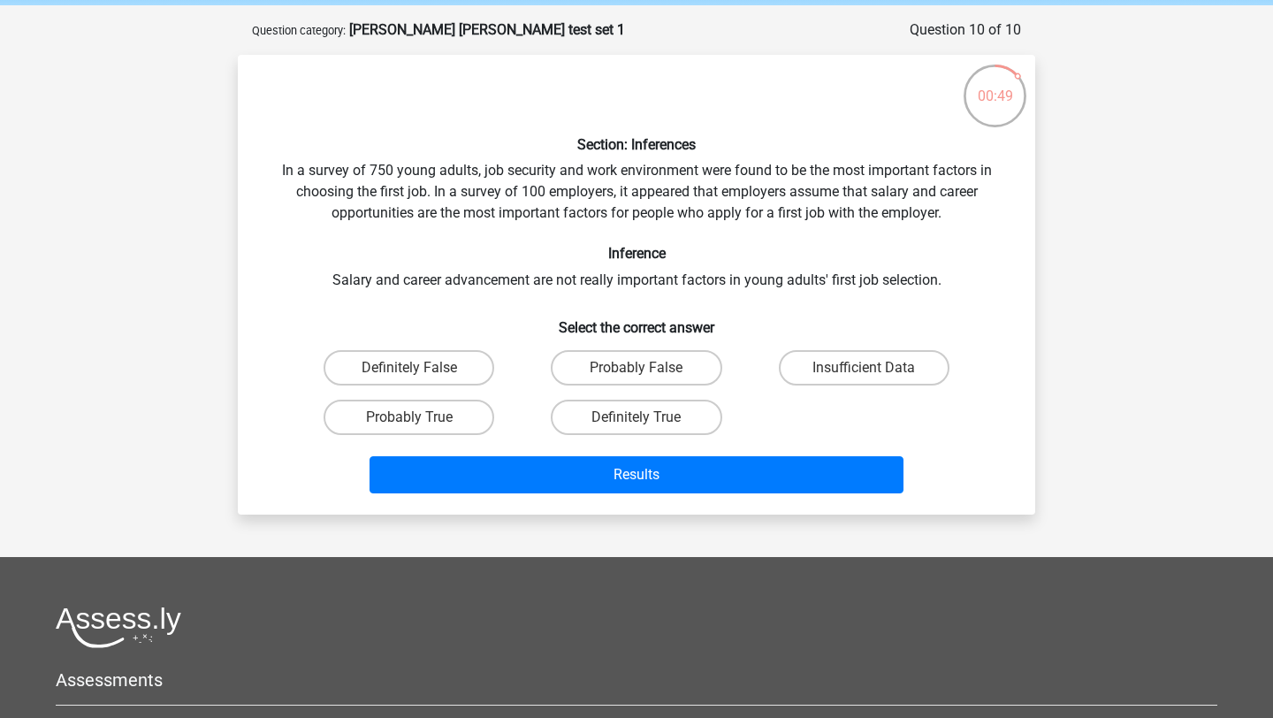
click at [866, 368] on input "Insufficient Data" at bounding box center [869, 373] width 11 height 11
radio input "true"
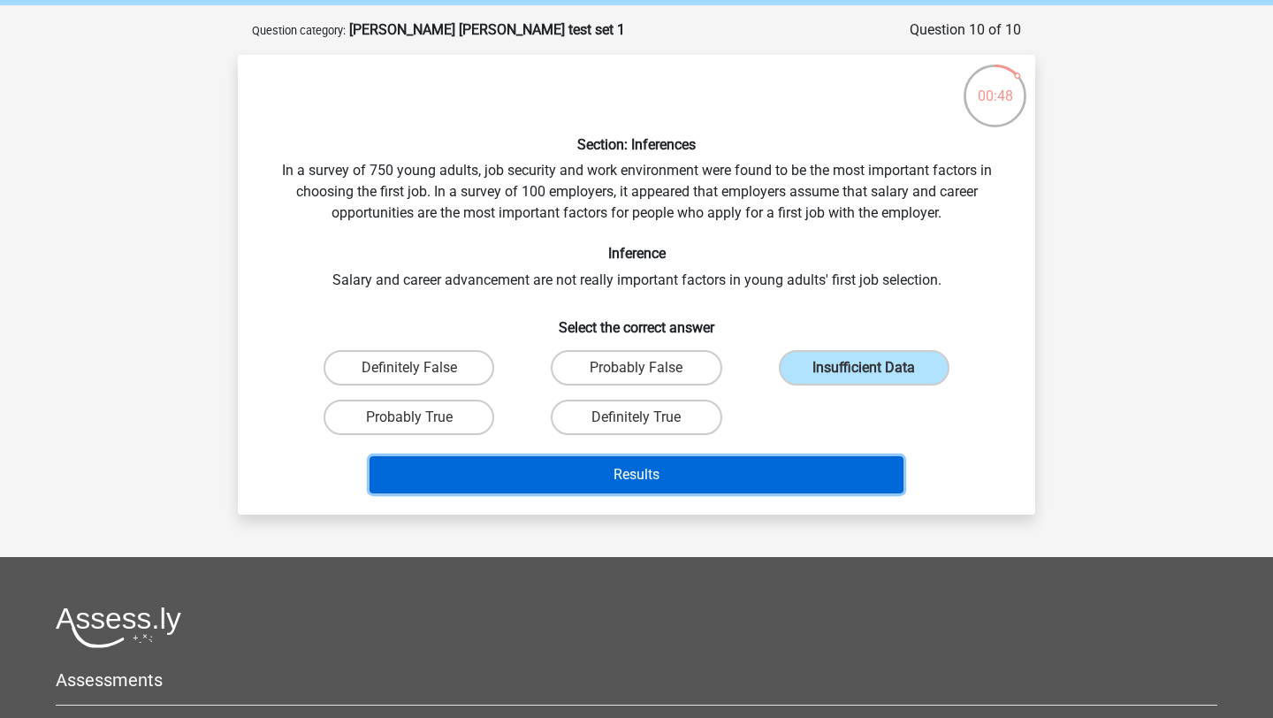
click at [825, 471] on button "Results" at bounding box center [637, 474] width 535 height 37
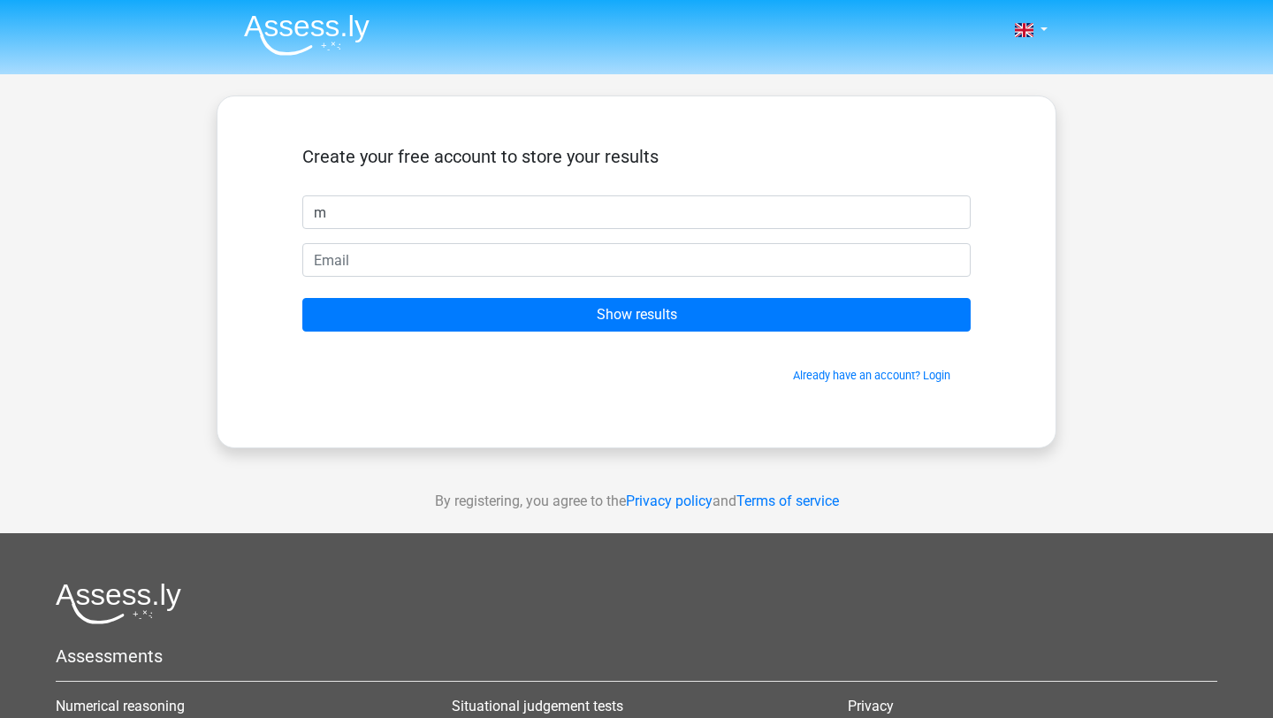
type input "m"
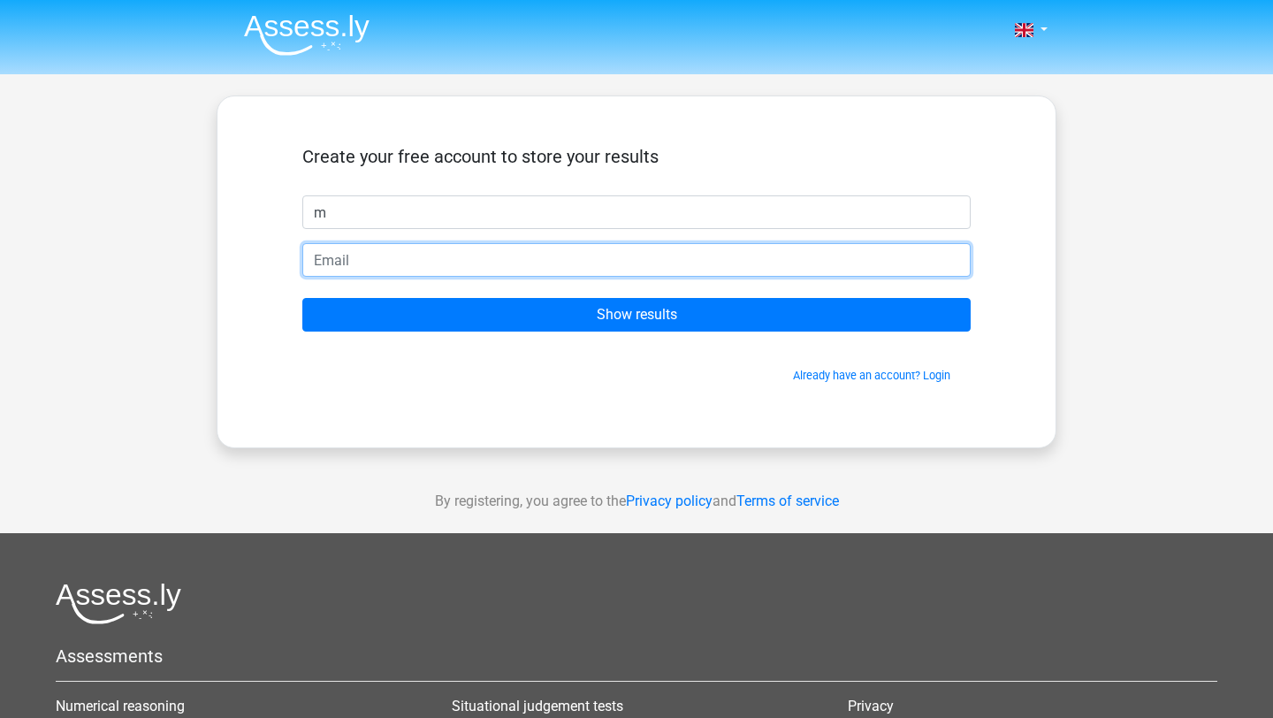
click at [512, 263] on input "email" at bounding box center [636, 260] width 668 height 34
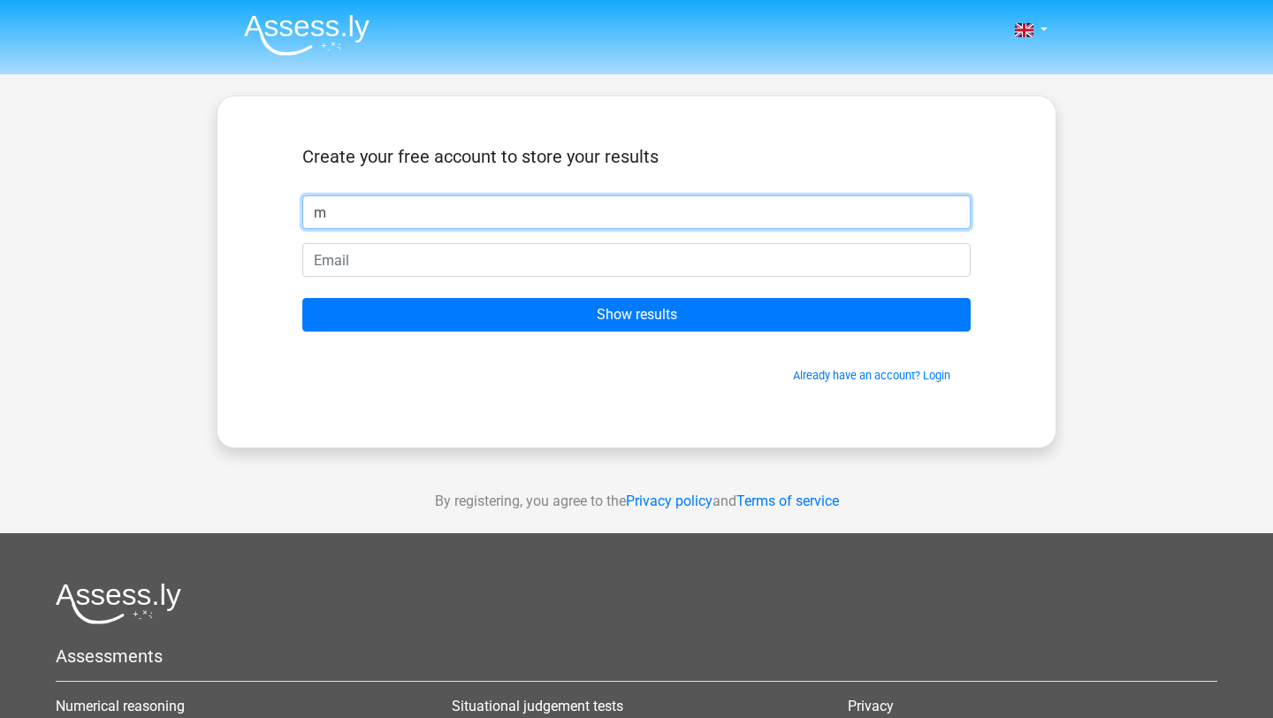
click at [485, 217] on input "m" at bounding box center [636, 212] width 668 height 34
type input "m"
type input "Michail"
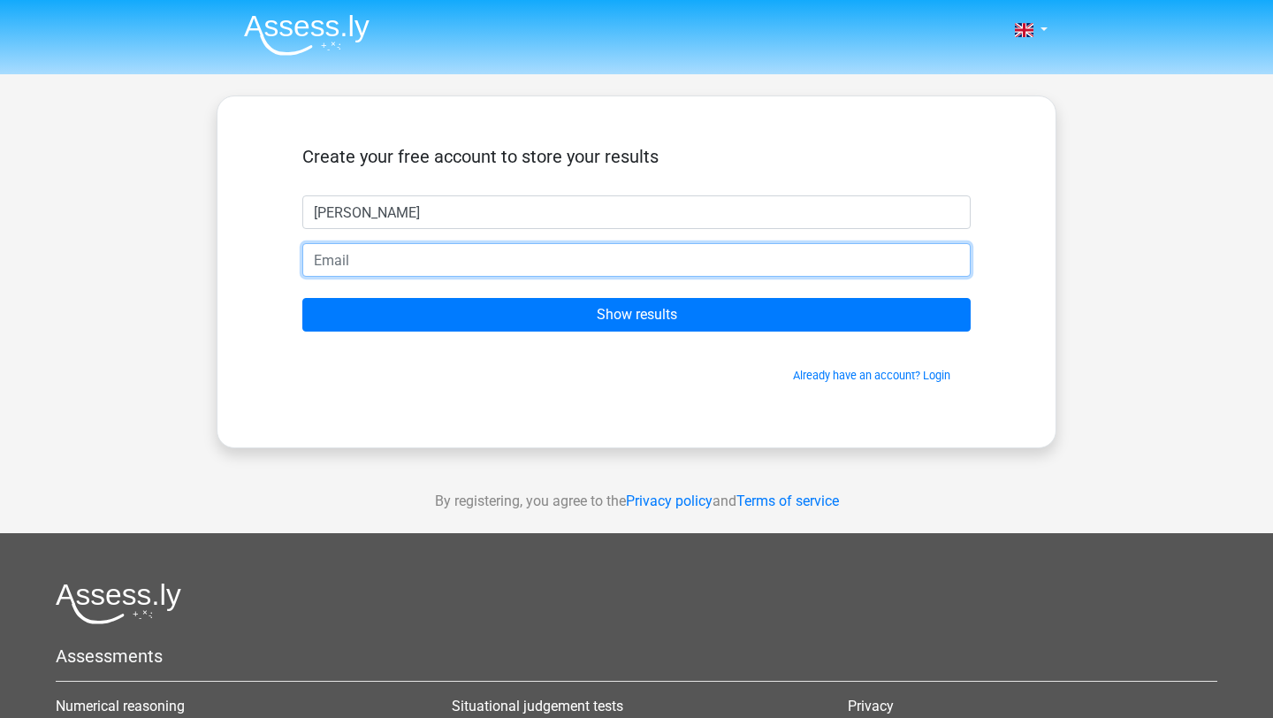
type input "michaelale0016@gmail.com"
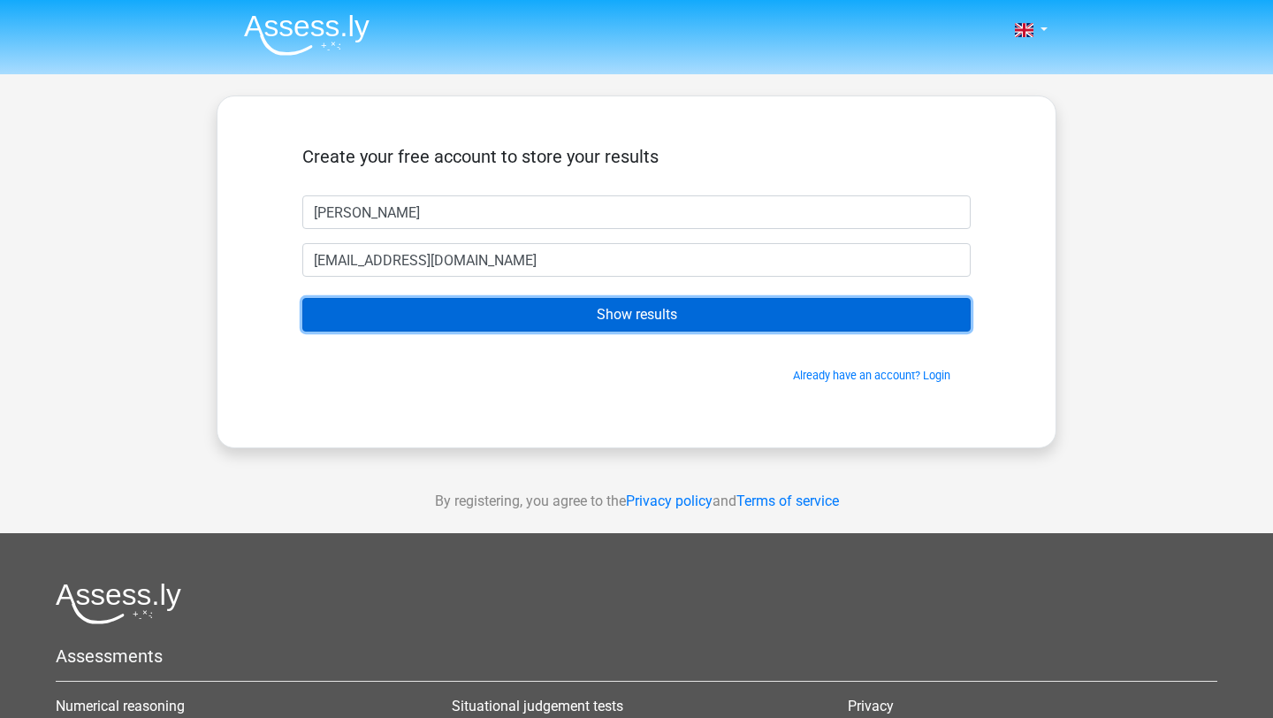
click at [479, 322] on input "Show results" at bounding box center [636, 315] width 668 height 34
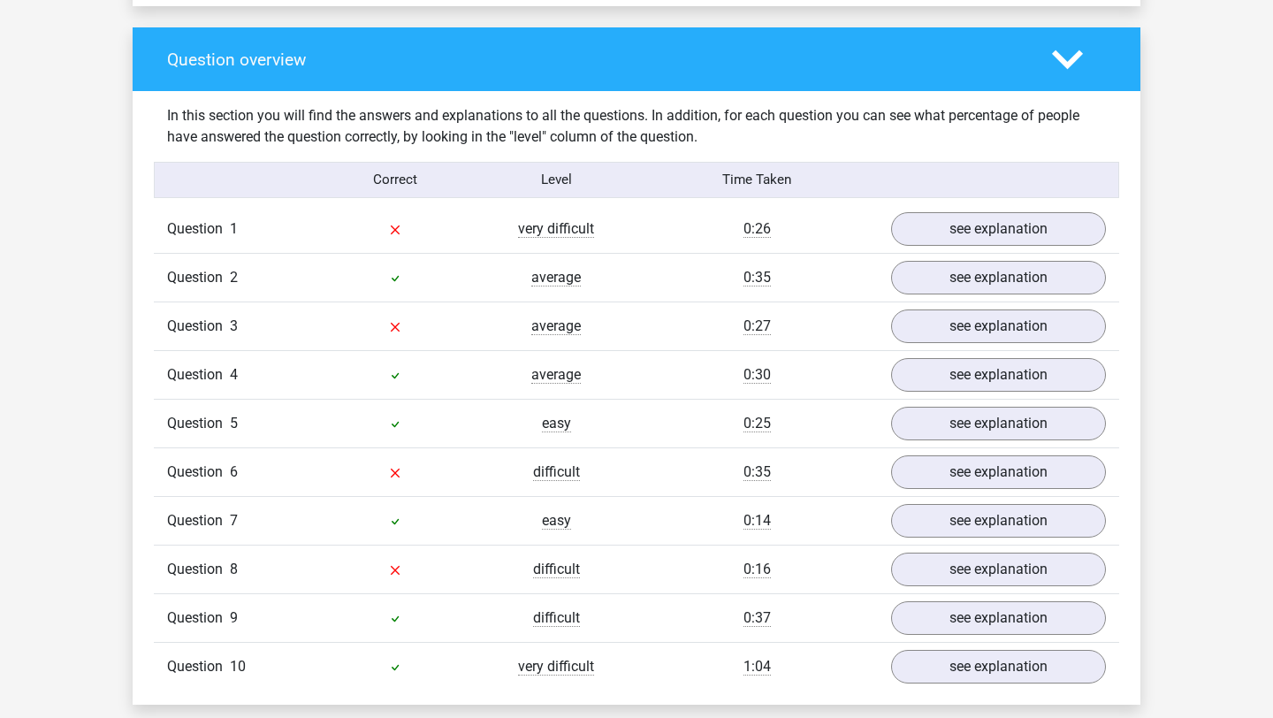
scroll to position [1360, 0]
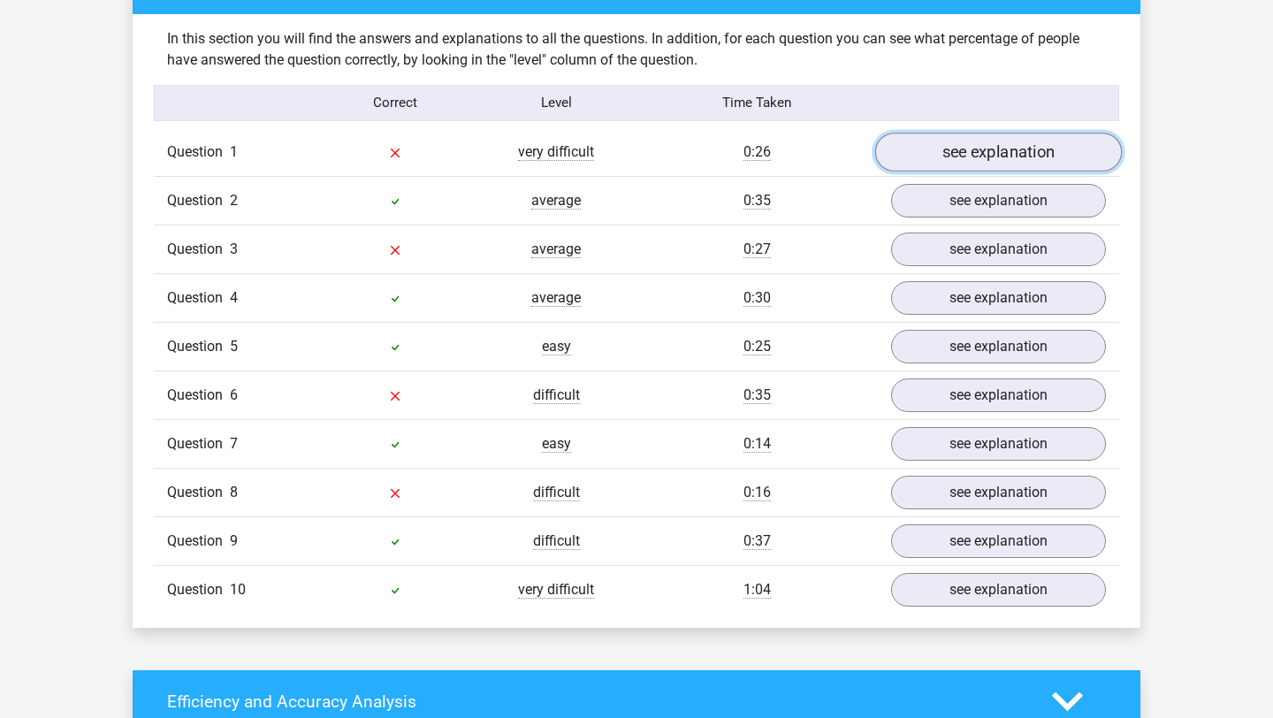
click at [1003, 151] on link "see explanation" at bounding box center [998, 152] width 247 height 39
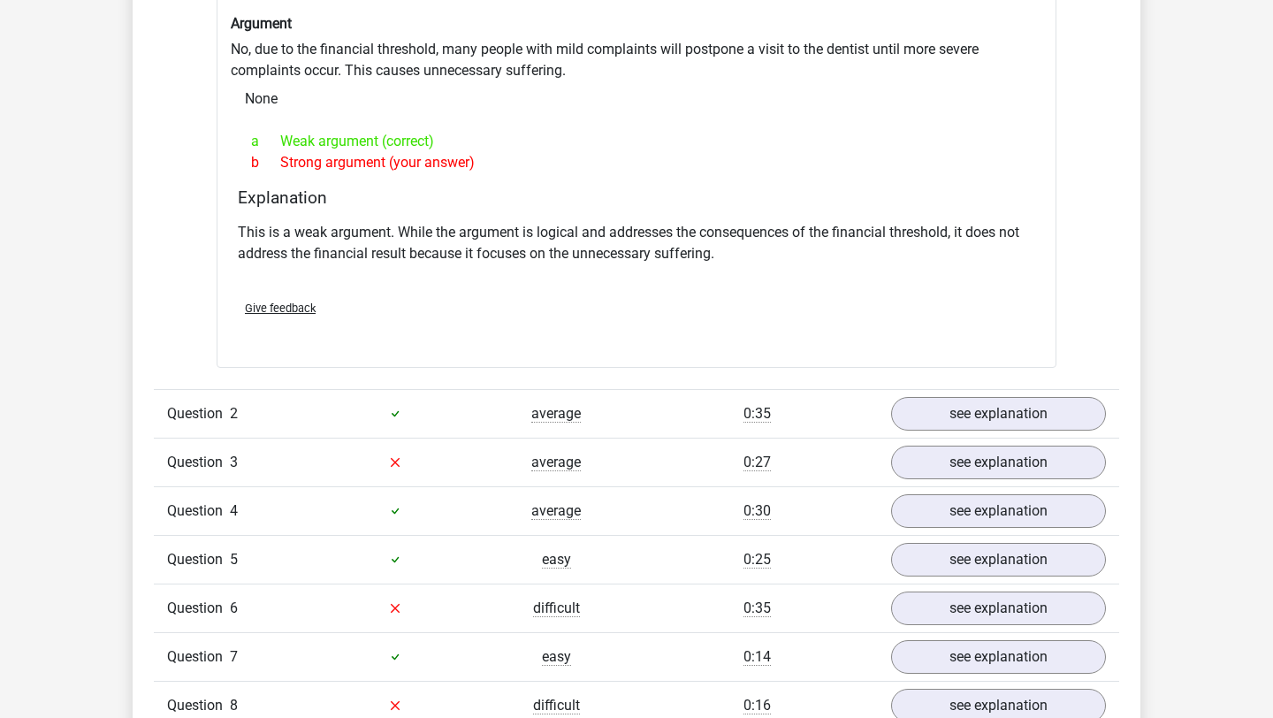
scroll to position [1619, 0]
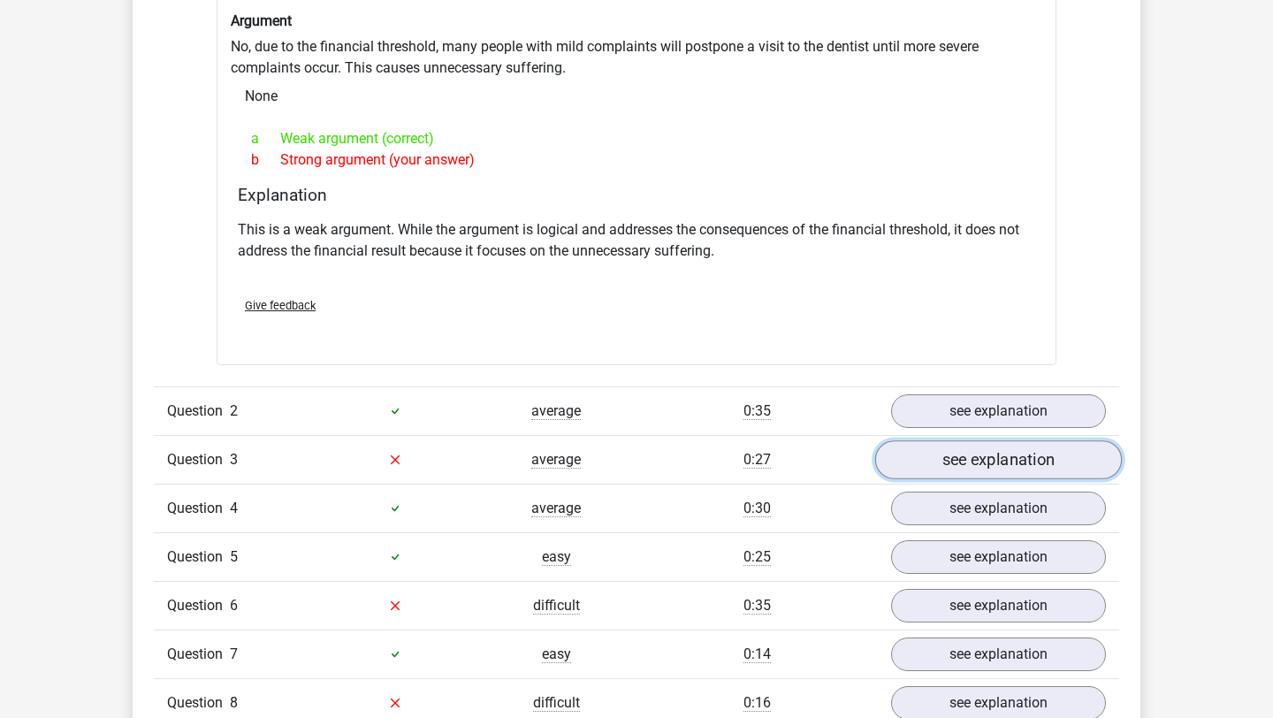
click at [949, 452] on link "see explanation" at bounding box center [998, 459] width 247 height 39
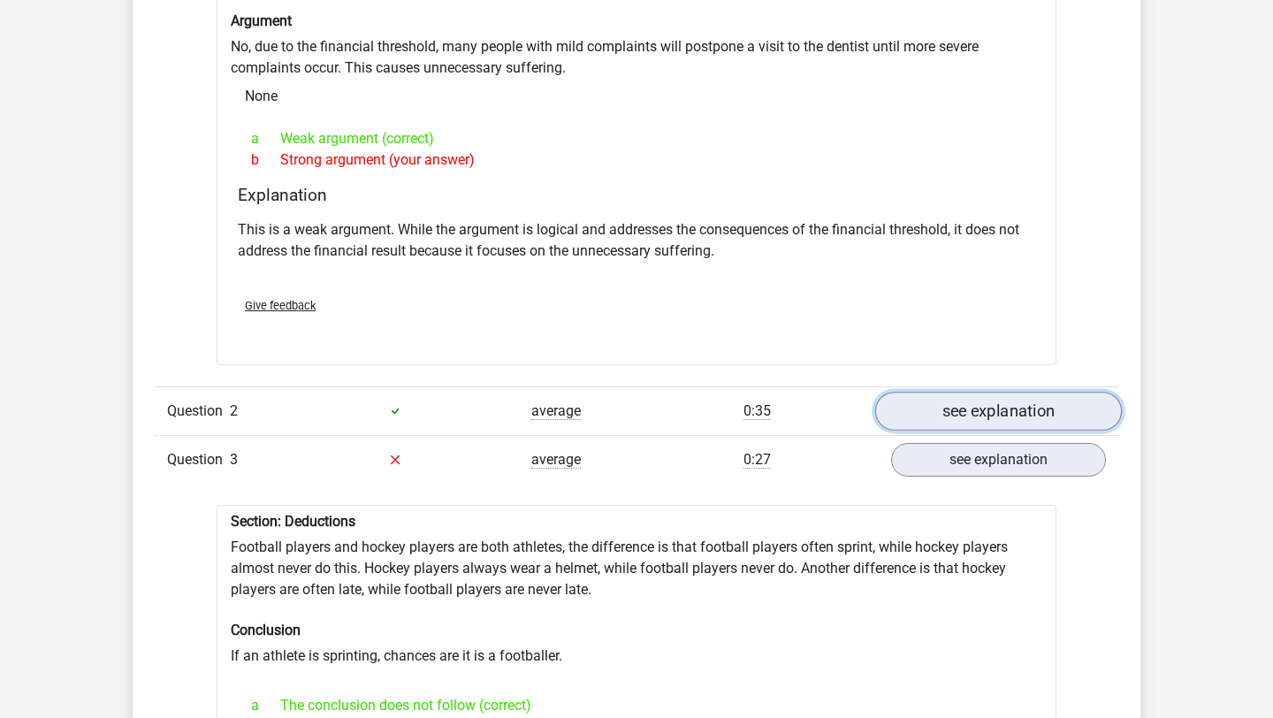
click at [930, 397] on link "see explanation" at bounding box center [998, 411] width 247 height 39
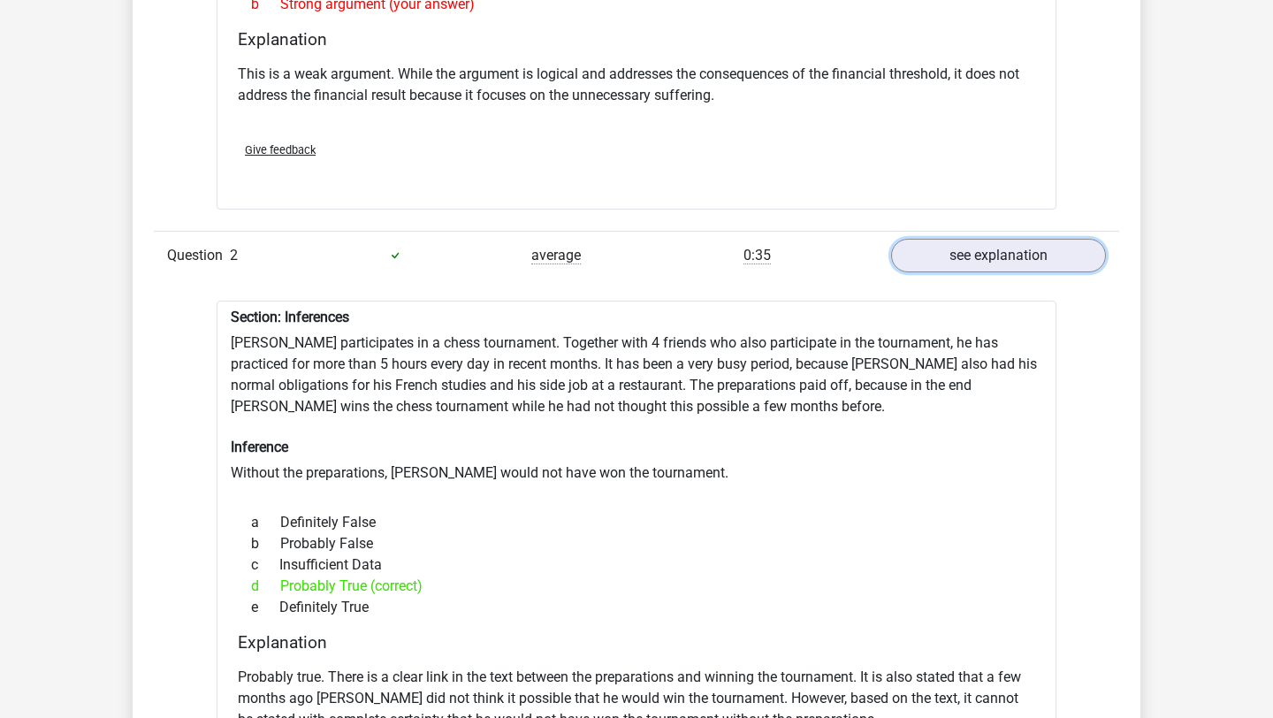
scroll to position [1801, 0]
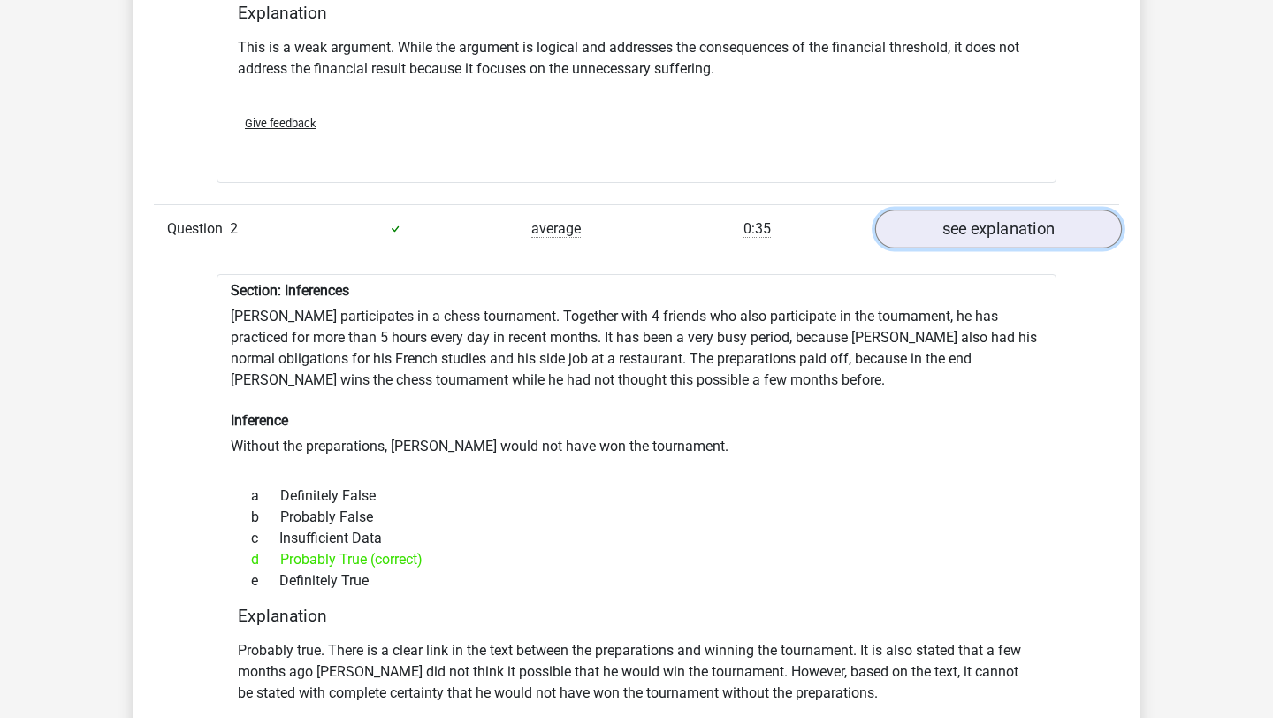
click at [973, 243] on link "see explanation" at bounding box center [998, 229] width 247 height 39
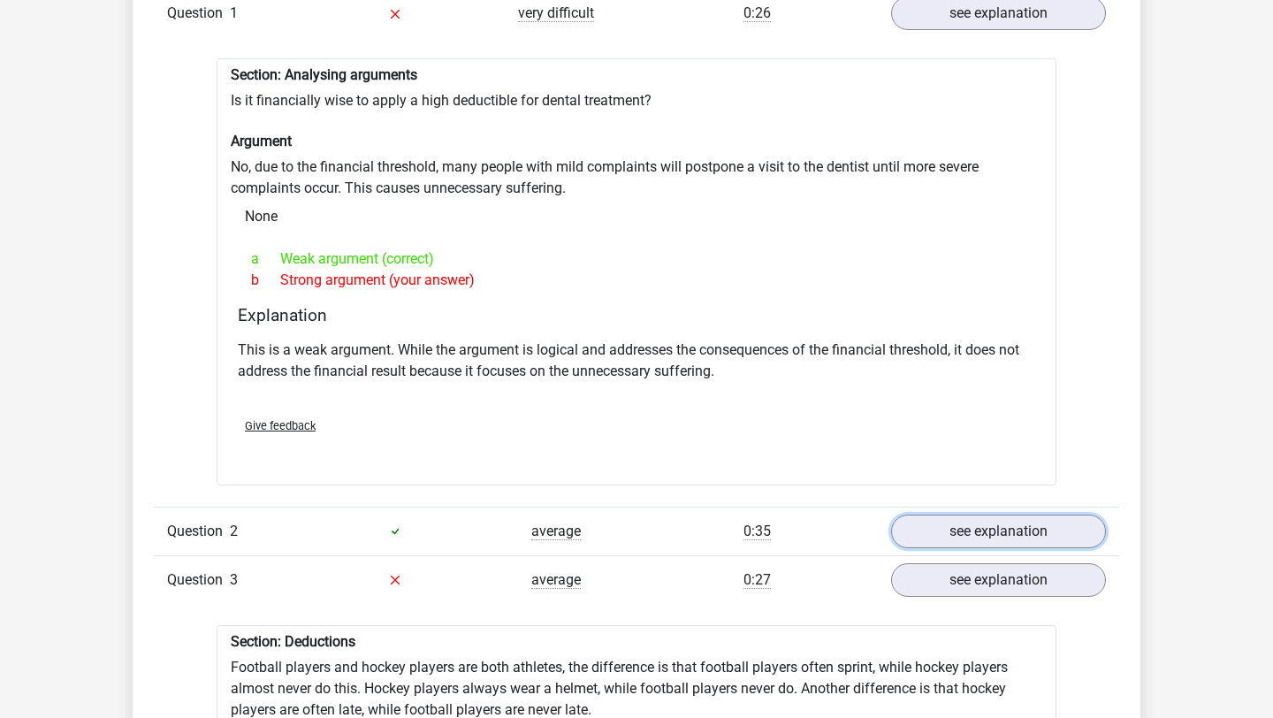
scroll to position [1341, 0]
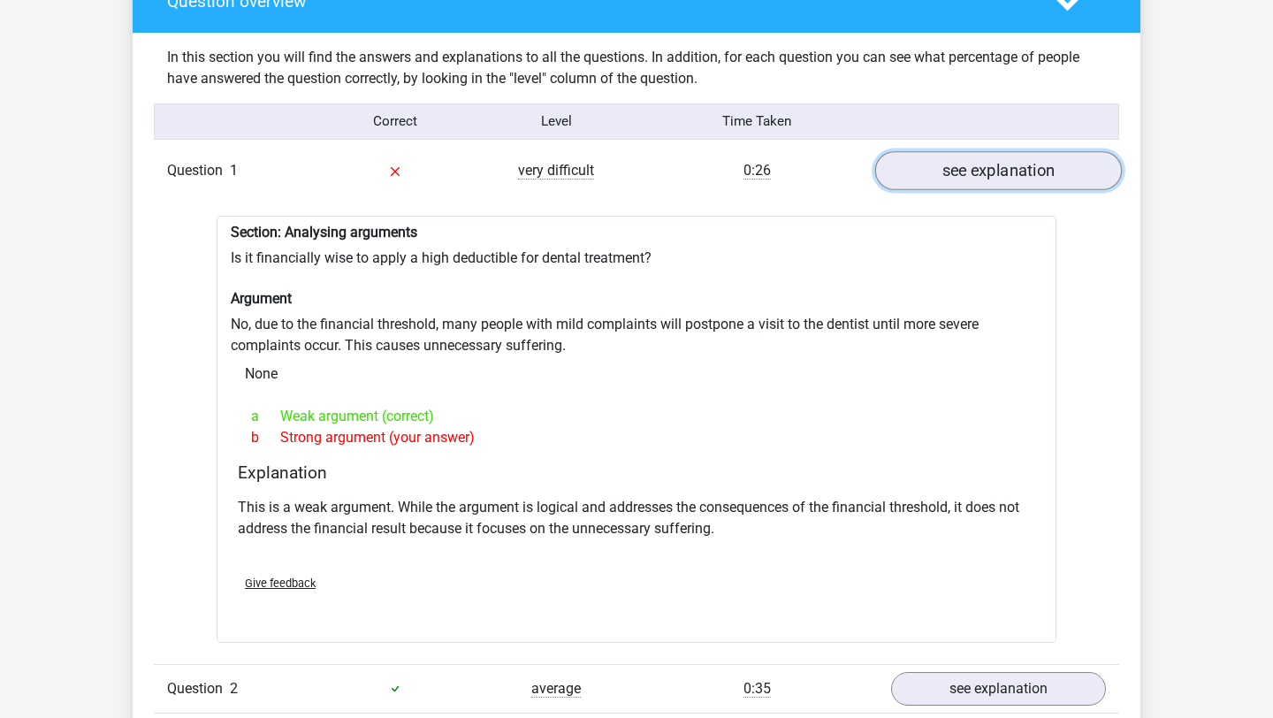
click at [980, 171] on link "see explanation" at bounding box center [998, 170] width 247 height 39
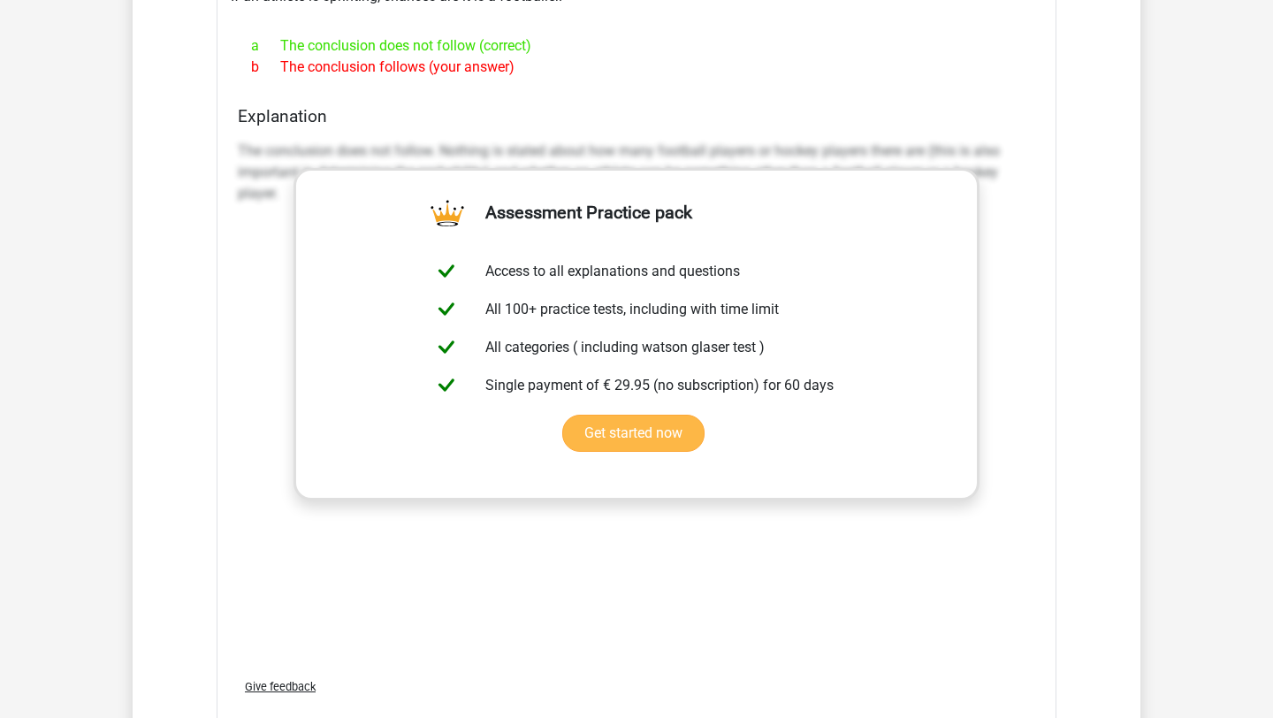
scroll to position [2001, 0]
